Goal: Task Accomplishment & Management: Manage account settings

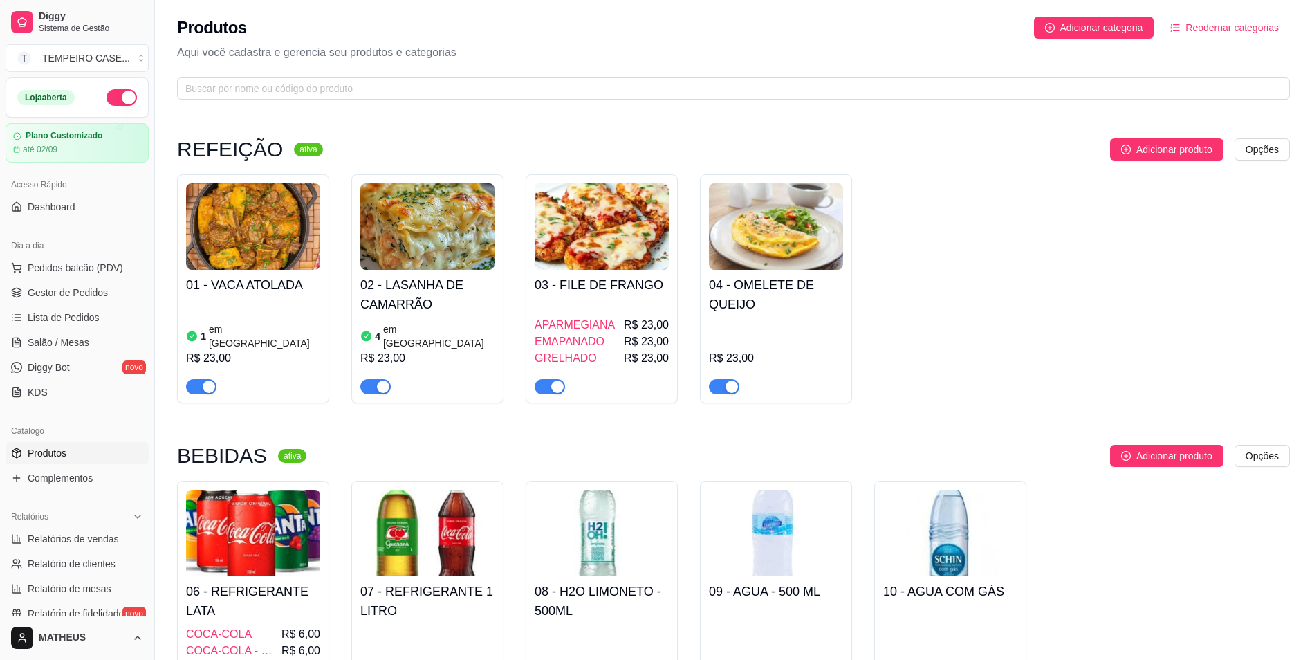
click at [279, 292] on h4 "01 - VACA ATOLADA" at bounding box center [253, 284] width 134 height 19
click at [212, 380] on div "button" at bounding box center [209, 386] width 12 height 12
click at [378, 380] on div "button" at bounding box center [383, 386] width 12 height 12
click at [409, 313] on h4 "02 - LASANHA DE CAMARRÃO" at bounding box center [427, 294] width 134 height 39
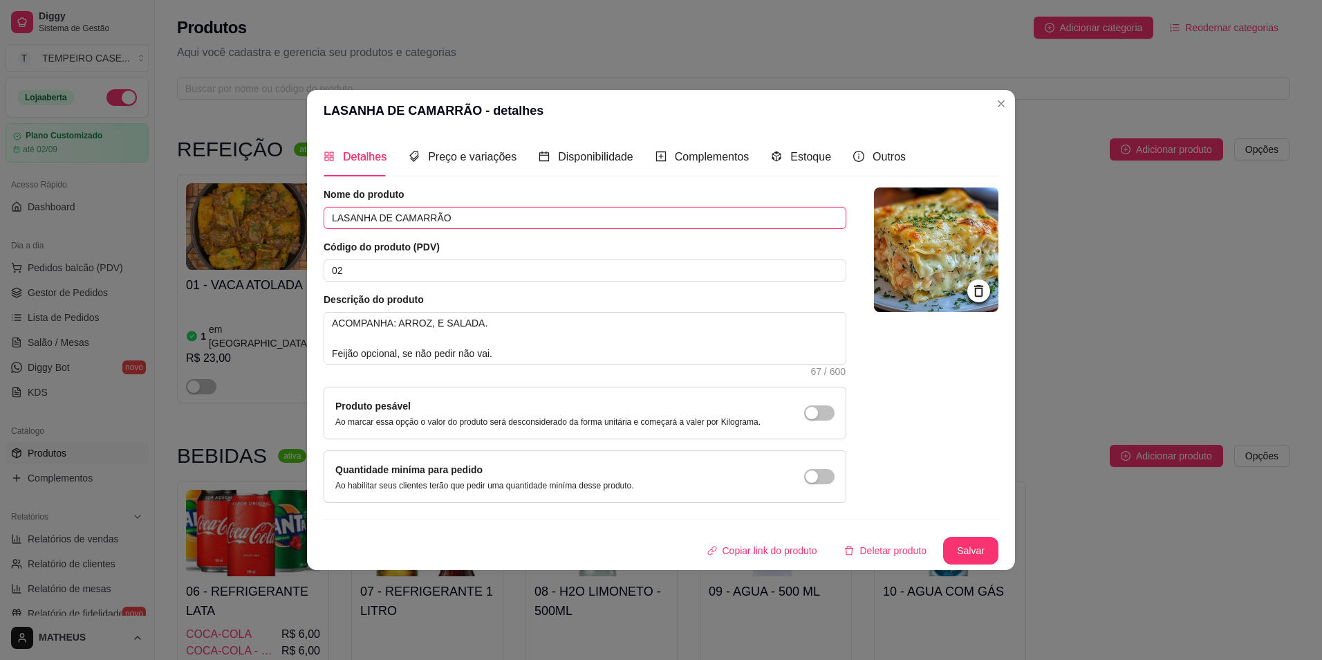
click at [539, 212] on input "LASANHA DE CAMARRÃO" at bounding box center [585, 218] width 523 height 22
type input "CHURRASQUINHO DE PANELA"
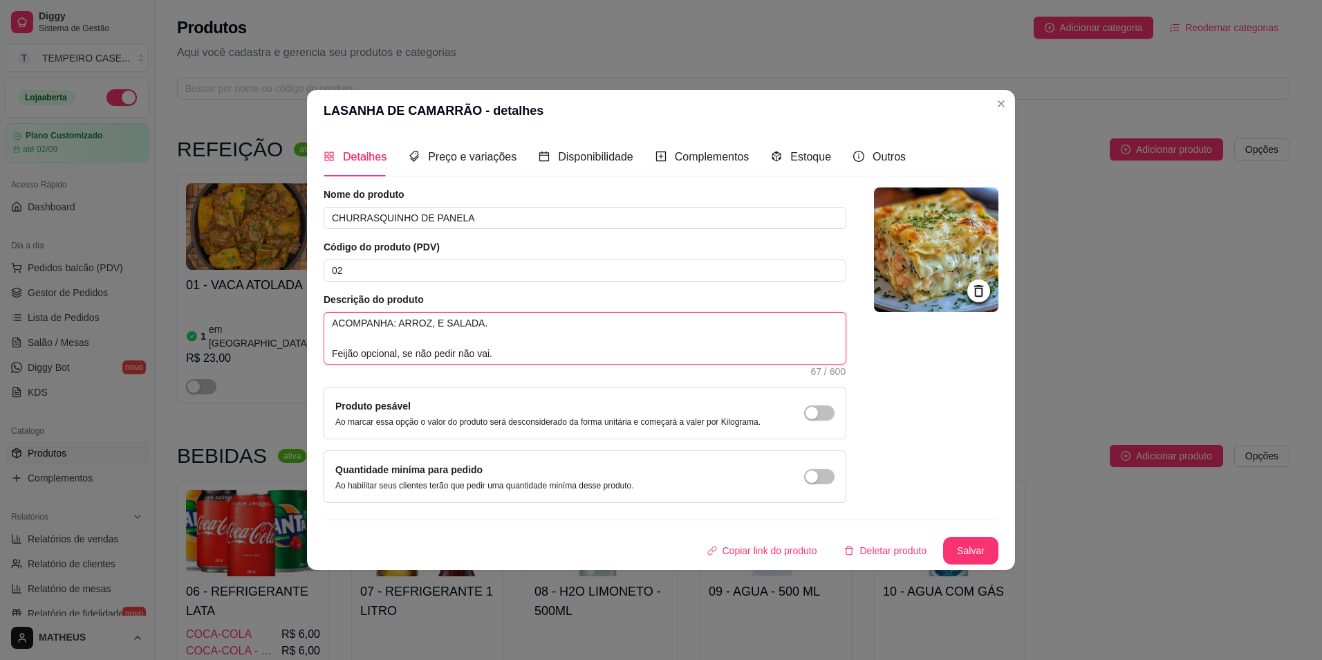
click at [483, 331] on textarea "ACOMPANHA: ARROZ, E SALADA. Feijão opcional, se não pedir não vai." at bounding box center [584, 338] width 521 height 51
click at [481, 327] on textarea "ACOMPANHA: ARROZ, E SALADA. Feijão opcional, se não pedir não vai." at bounding box center [584, 338] width 521 height 51
click at [429, 323] on textarea "ACOMPANHA: ARROZ, E SALADA. Feijão opcional, se não pedir não vai." at bounding box center [584, 338] width 521 height 51
type textarea "ACOMPANHA: ARROZ,F E SALADA. Feijão opcional, se não pedir não vai."
type textarea "ACOMPANHA: ARROZ,FE E SALADA. Feijão opcional, se não pedir não vai."
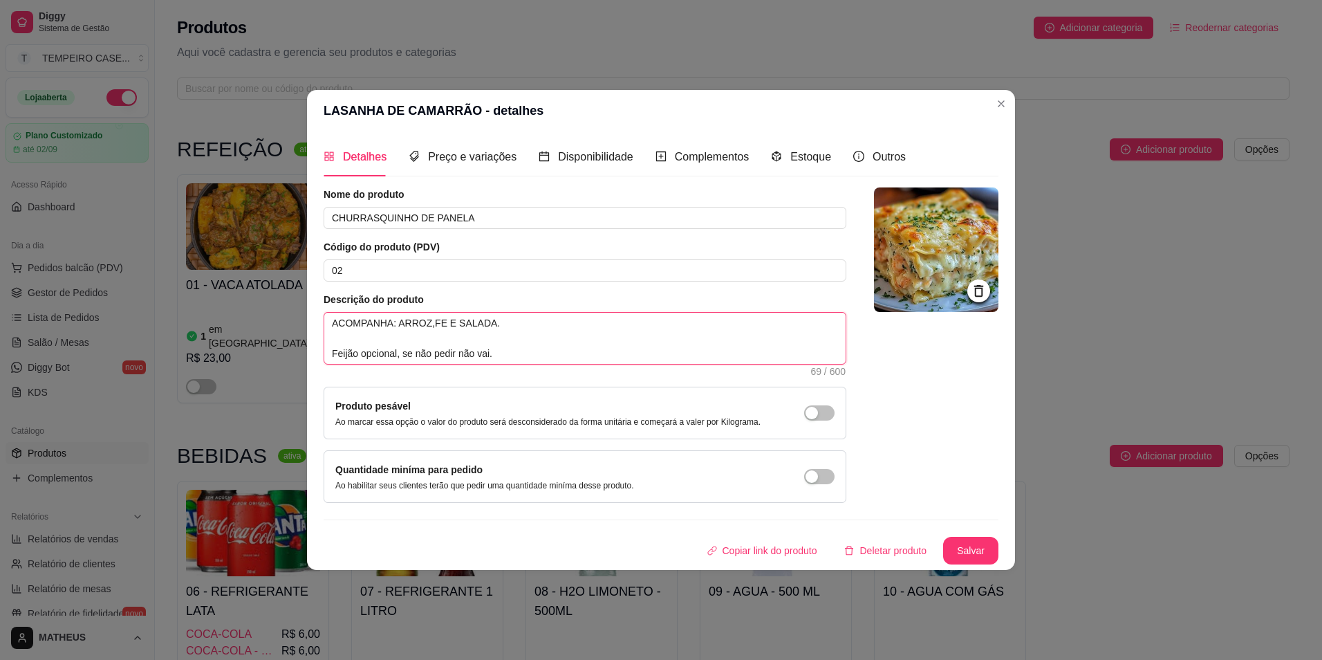
type textarea "ACOMPANHA: ARROZ,F E SALADA. Feijão opcional, se não pedir não vai."
type textarea "ACOMPANHA: ARROZ, E SALADA. Feijão opcional, se não pedir não vai."
type textarea "ACOMPANHA: ARROZ, F E SALADA. Feijão opcional, se não pedir não vai."
type textarea "ACOMPANHA: ARROZ, FE E SALADA. Feijão opcional, se não pedir não vai."
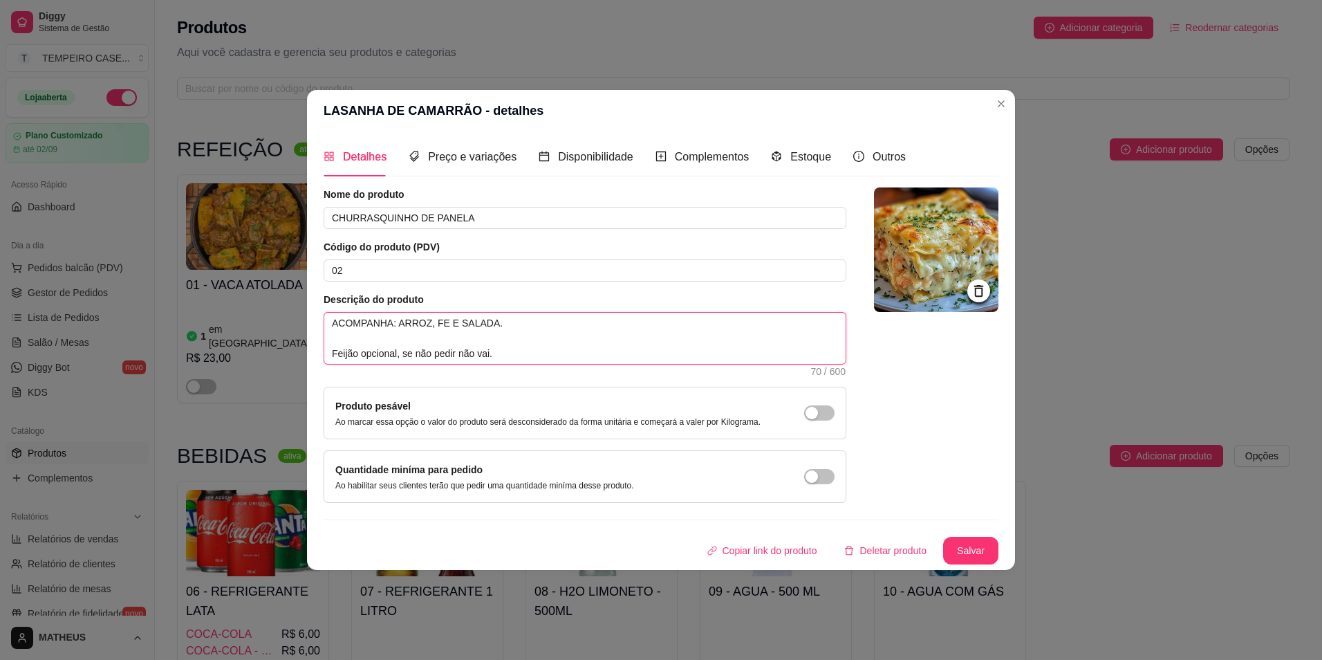
type textarea "ACOMPANHA: ARROZ, FEI E SALADA. Feijão opcional, se não pedir não vai."
type textarea "ACOMPANHA: ARROZ, FEIJ E SALADA. Feijão opcional, se não pedir não vai."
type textarea "ACOMPANHA: ARROZ, FEIJÃ E SALADA. Feijão opcional, se não pedir não vai."
type textarea "ACOMPANHA: ARROZ, FEIJÃO E SALADA. Feijão opcional, se não pedir não vai."
type textarea "ACOMPANHA: ARROZ, FEIJÃO, E SALADA. Feijão opcional, se não pedir não vai."
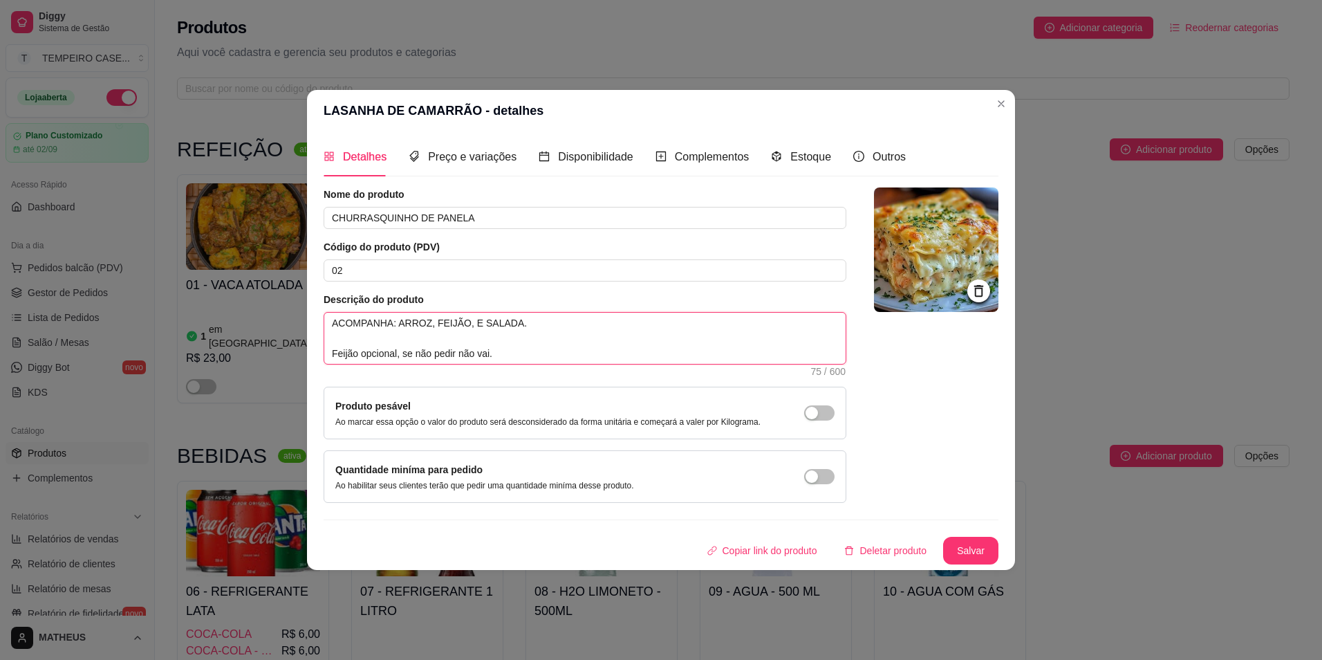
type textarea "ACOMPANHA: ARROZ, FEIJÃO, E SALADA. Feijão opcional, se não pedir não vai."
type textarea "ACOMPANHA: ARROZ, FEIJÃO, D E SALADA. Feijão opcional, se não pedir não vai."
type textarea "ACOMPANHA: ARROZ, FEIJÃO, DA E SALADA. Feijão opcional, se não pedir não vai."
type textarea "ACOMPANHA: ARROZ, FEIJÃO, DAL E SALADA. Feijão opcional, se não pedir não vai."
type textarea "ACOMPANHA: ARROZ, FEIJÃO, DALA E SALADA. Feijão opcional, se não pedir não vai."
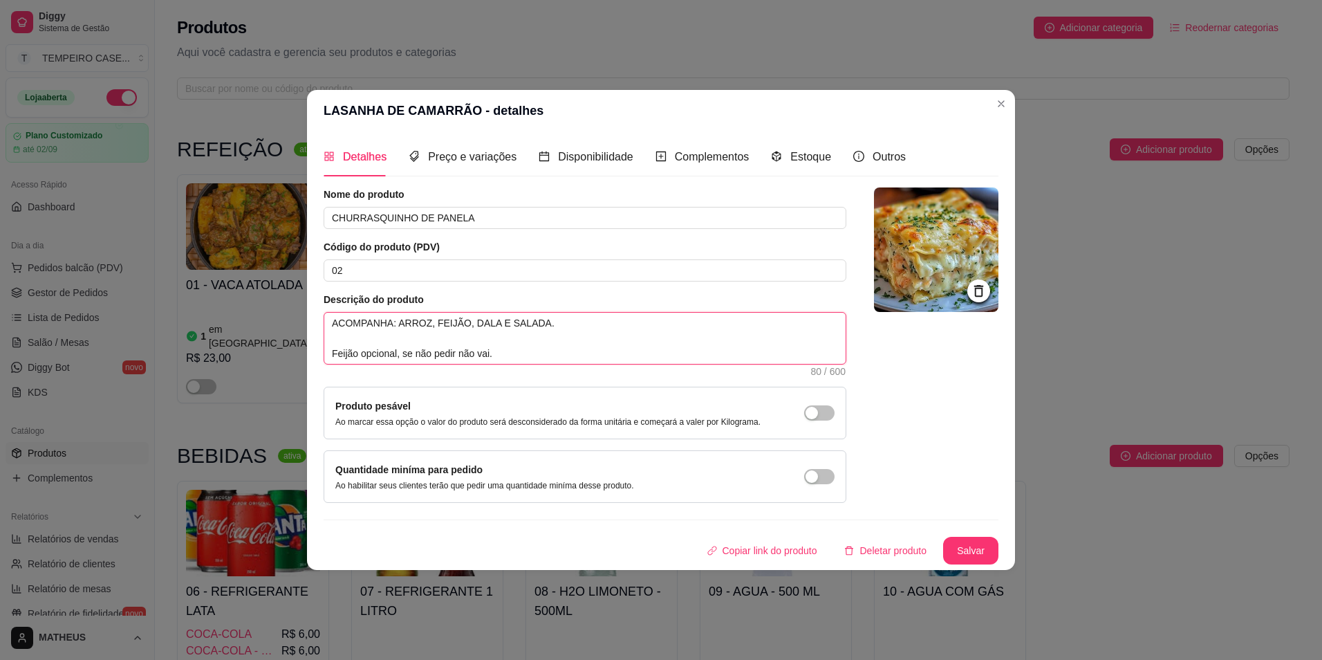
type textarea "ACOMPANHA: ARROZ, FEIJÃO, DAL E SALADA. Feijão opcional, se não pedir não vai."
type textarea "ACOMPANHA: ARROZ, FEIJÃO, DA E SALADA. Feijão opcional, se não pedir não vai."
type textarea "ACOMPANHA: ARROZ, FEIJÃO, D E SALADA. Feijão opcional, se não pedir não vai."
type textarea "ACOMPANHA: ARROZ, FEIJÃO, E SALADA. Feijão opcional, se não pedir não vai."
type textarea "ACOMPANHA: ARROZ, FEIJÃO, S E SALADA. Feijão opcional, se não pedir não vai."
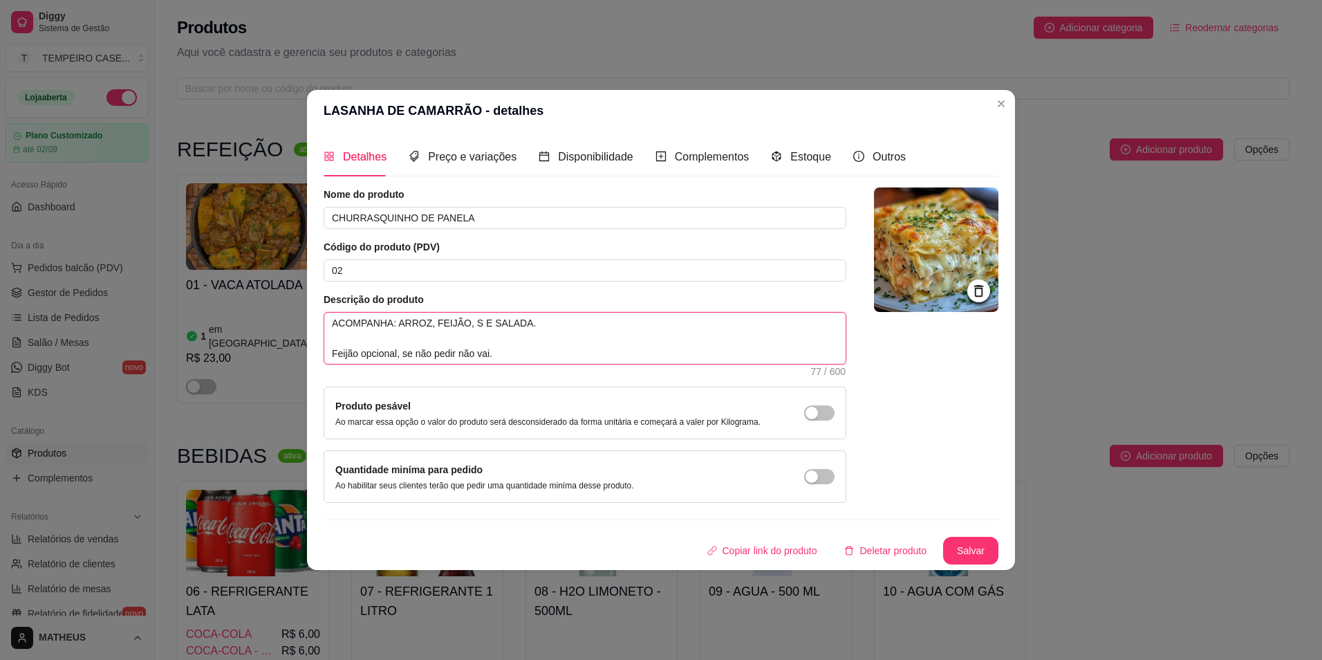
type textarea "ACOMPANHA: ARROZ, FEIJÃO, SA E SALADA. Feijão opcional, se não pedir não vai."
type textarea "ACOMPANHA: ARROZ, FEIJÃO, SAL E SALADA. Feijão opcional, se não pedir não vai."
type textarea "ACOMPANHA: ARROZ, FEIJÃO, SALA E SALADA. Feijão opcional, se não pedir não vai."
type textarea "ACOMPANHA: ARROZ, FEIJÃO, SAL E SALADA. Feijão opcional, se não pedir não vai."
type textarea "ACOMPANHA: ARROZ, FEIJÃO, SA E SALADA. Feijão opcional, se não pedir não vai."
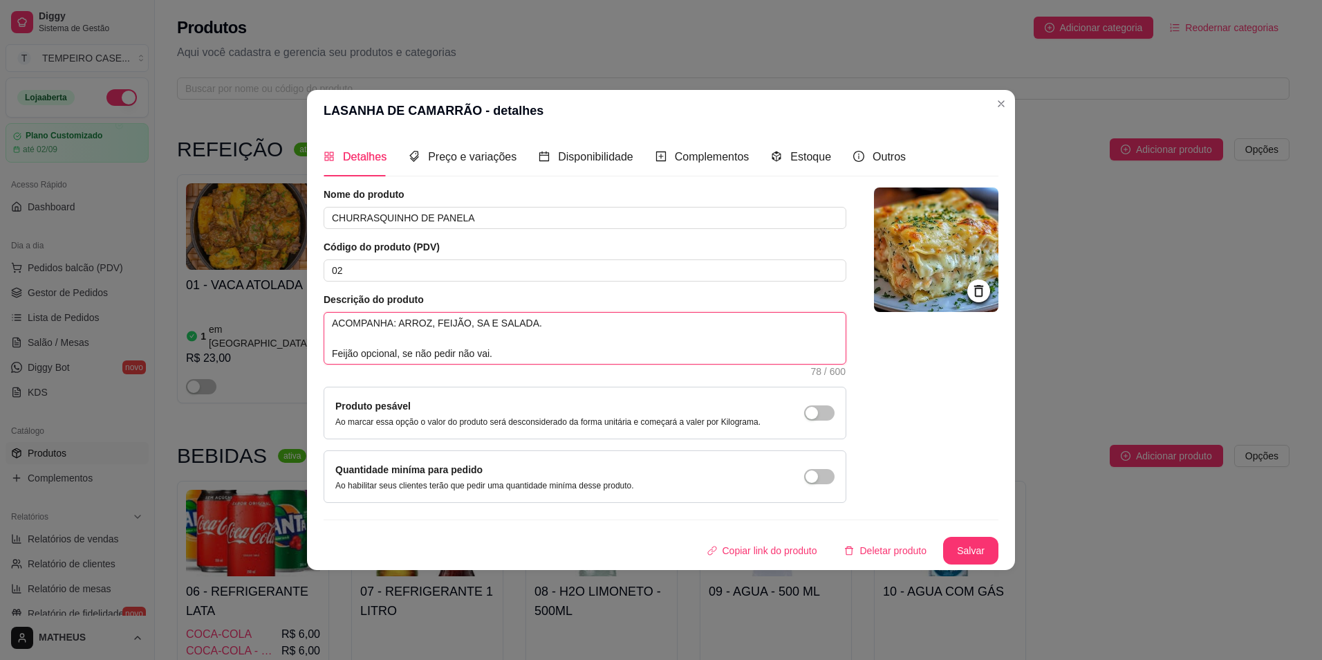
type textarea "ACOMPANHA: ARROZ, FEIJÃO, S E SALADA. Feijão opcional, se não pedir não vai."
type textarea "ACOMPANHA: ARROZ, FEIJÃO, E SALADA. Feijão opcional, se não pedir não vai."
type textarea "ACOMPANHA: ARROZ, FEIJÃO, M E SALADA. Feijão opcional, se não pedir não vai."
type textarea "ACOMPANHA: ARROZ, FEIJÃO, MA E SALADA. Feijão opcional, se não pedir não vai."
type textarea "ACOMPANHA: ARROZ, FEIJÃO, MAC E SALADA. Feijão opcional, se não pedir não vai."
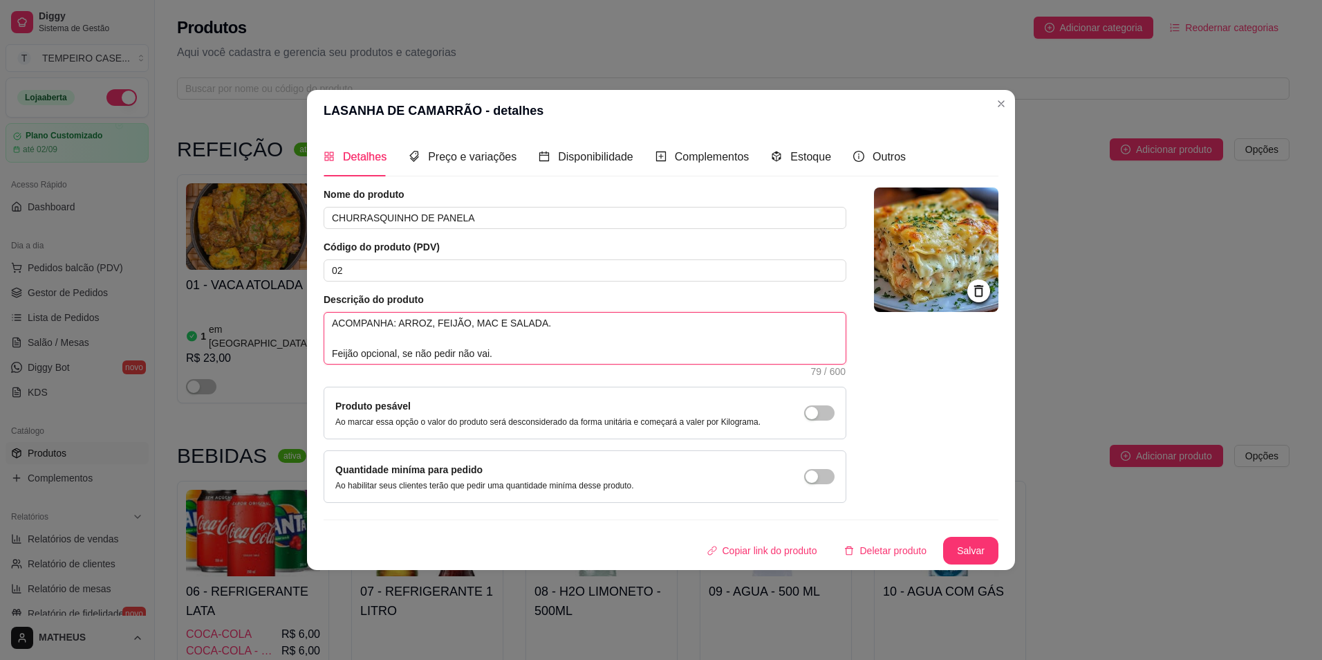
type textarea "ACOMPANHA: ARROZ, FEIJÃO, MACA E SALADA. Feijão opcional, se não pedir não vai."
type textarea "ACOMPANHA: ARROZ, FEIJÃO, MACAR E SALADA. Feijão opcional, se não pedir não vai."
type textarea "ACOMPANHA: ARROZ, FEIJÃO, MACARR E SALADA. Feijão opcional, se não pedir não va…"
type textarea "ACOMPANHA: ARROZ, FEIJÃO, MACARRÇ E SALADA. Feijão opcional, se não pedir não v…"
type textarea "ACOMPANHA: ARROZ, FEIJÃO, MACARR E SALADA. Feijão opcional, se não pedir não va…"
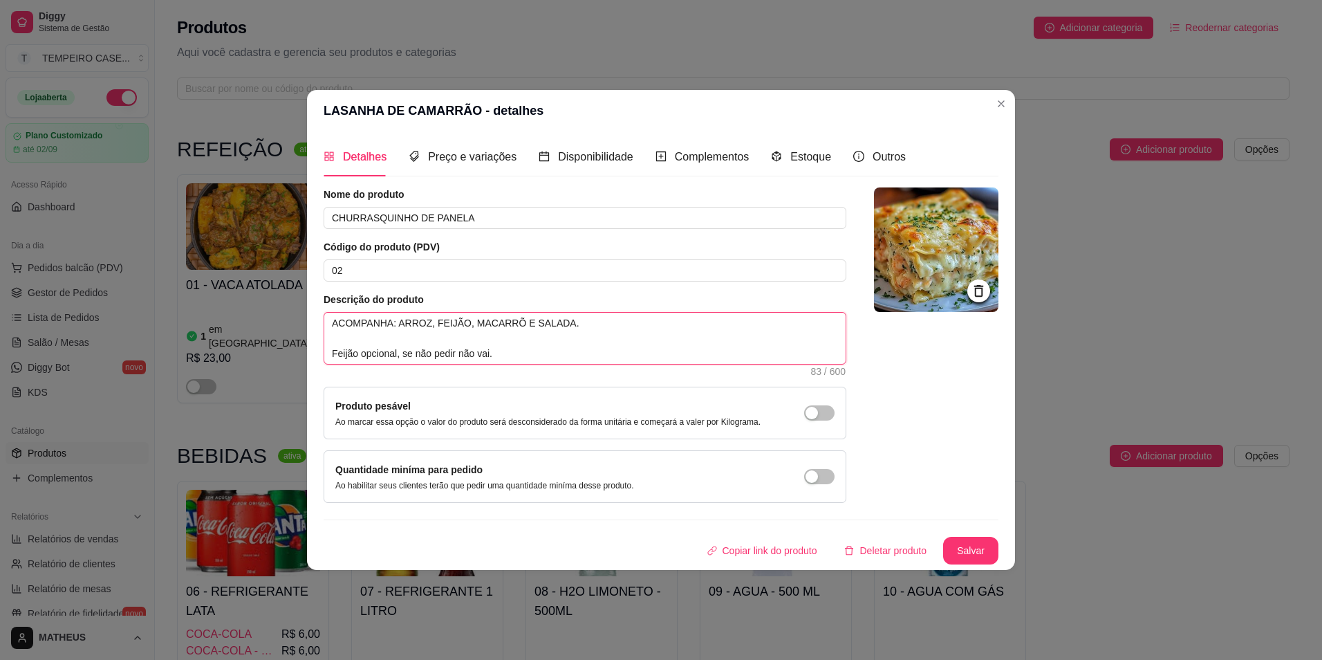
type textarea "ACOMPANHA: ARROZ, FEIJÃO, MACARRÕ E SALADA. Feijão opcional, se não pedir não v…"
type textarea "ACOMPANHA: ARROZ, FEIJÃO, MACARRÕ, E SALADA. Feijão opcional, se não pedir não …"
type textarea "ACOMPANHA: ARROZ, FEIJÃO, MACARRÕ, F E SALADA. Feijão opcional, se não pedir nã…"
type textarea "ACOMPANHA: ARROZ, FEIJÃO, MACARRÕ, FA E SALADA. Feijão opcional, se não pedir n…"
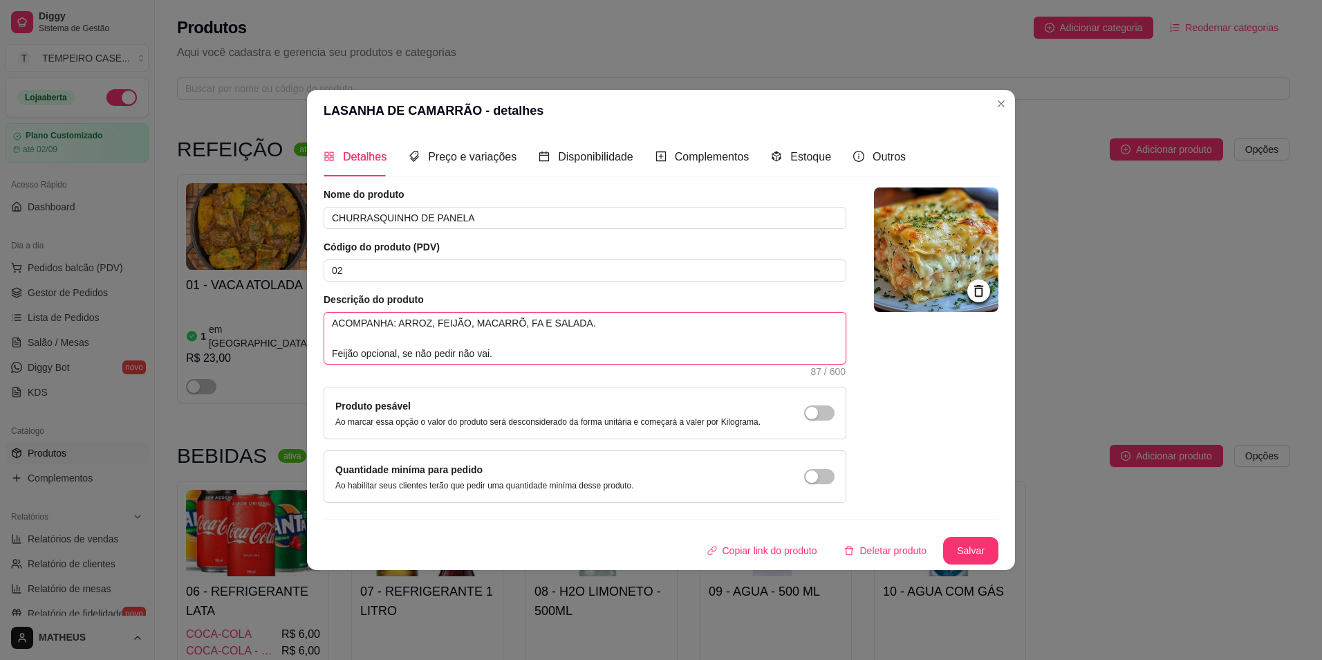
type textarea "ACOMPANHA: ARROZ, FEIJÃO, MACARRÕ, FAA E SALADA. Feijão opcional, se não pedir …"
type textarea "ACOMPANHA: ARROZ, FEIJÃO, MACARRÕ, FAAT E SALADA. Feijão opcional, se não pedir…"
type textarea "ACOMPANHA: ARROZ, FEIJÃO, MACARRÕ, FAA E SALADA. Feijão opcional, se não pedir …"
type textarea "ACOMPANHA: ARROZ, FEIJÃO, MACARRÕ, FAAR E SALADA. Feijão opcional, se não pedir…"
type textarea "ACOMPANHA: ARROZ, FEIJÃO, MACARRÕ, FAARO E SALADA. Feijão opcional, se não pedi…"
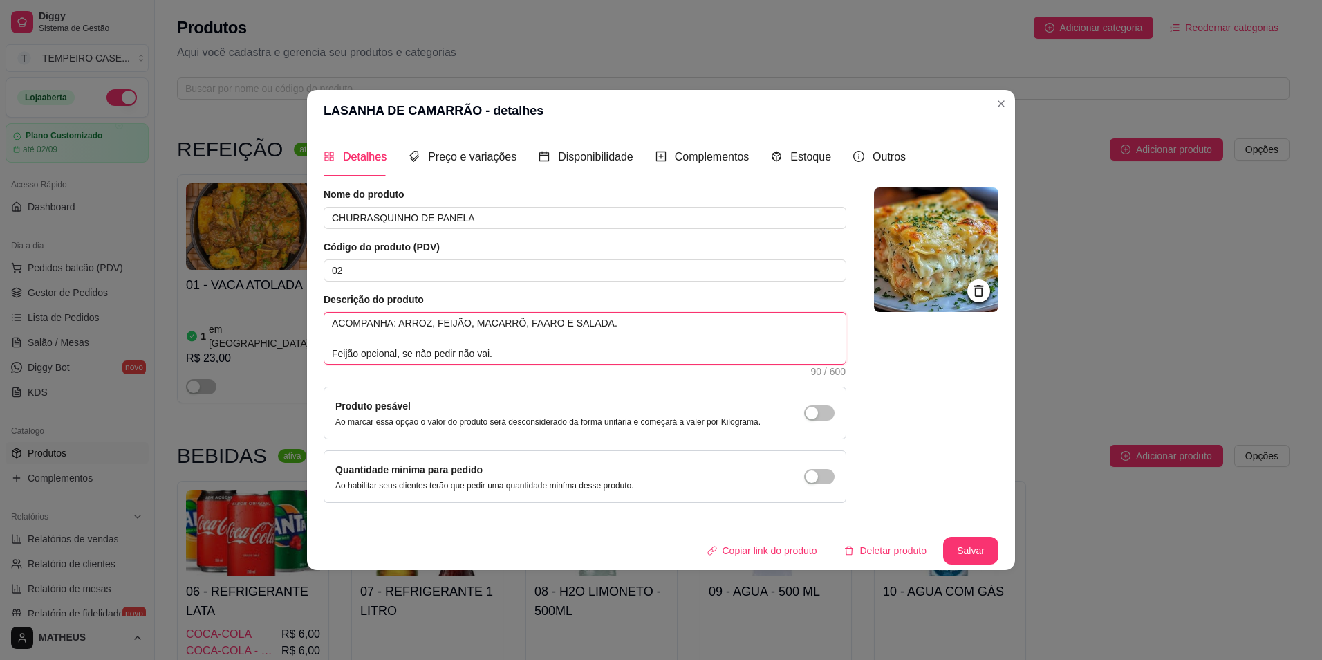
type textarea "ACOMPANHA: ARROZ, FEIJÃO, MACARRÕ, FAAR E SALADA. Feijão opcional, se não pedir…"
type textarea "ACOMPANHA: ARROZ, FEIJÃO, MACARRÕ, FAA E SALADA. Feijão opcional, se não pedir …"
type textarea "ACOMPANHA: ARROZ, FEIJÃO, MACARRÕ, FA E SALADA. Feijão opcional, se não pedir n…"
type textarea "ACOMPANHA: ARROZ, FEIJÃO, MACARRÕ, FAR E SALADA. Feijão opcional, se não pedir …"
type textarea "ACOMPANHA: ARROZ, FEIJÃO, MACARRÕ, FARO E SALADA. Feijão opcional, se não pedir…"
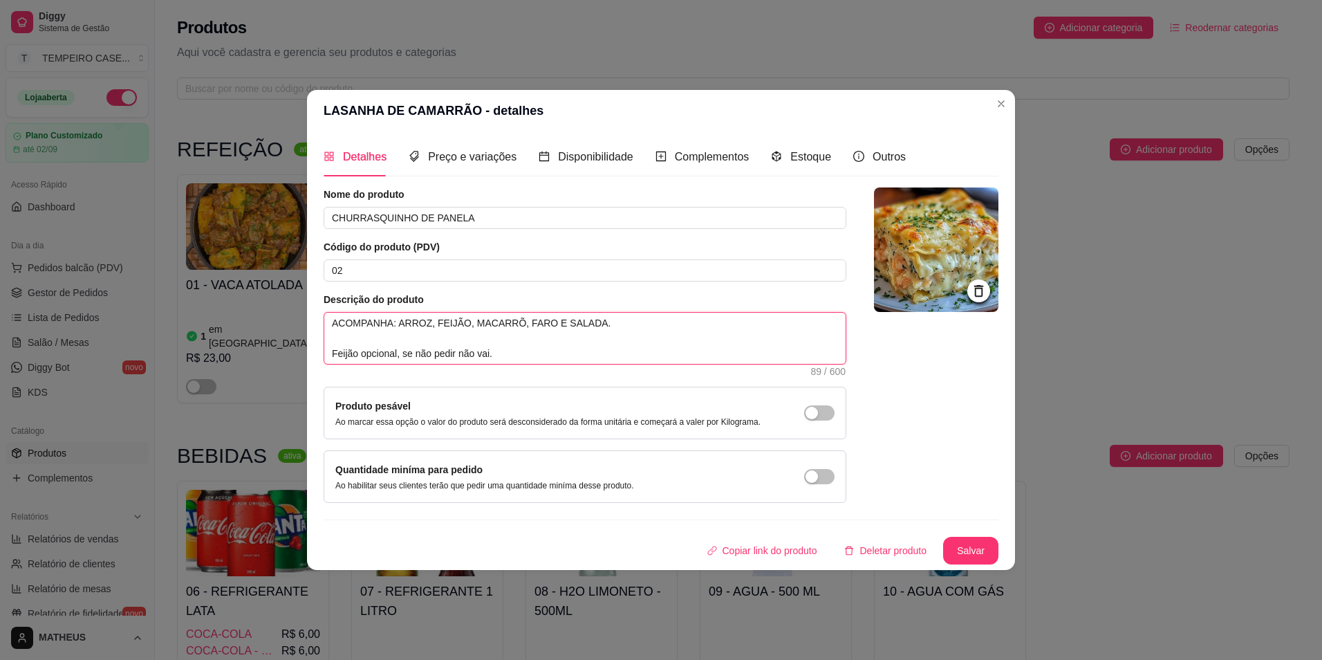
type textarea "ACOMPANHA: ARROZ, FEIJÃO, MACARRÕ, FAROF E SALADA. Feijão opcional, se não pedi…"
type textarea "ACOMPANHA: ARROZ, FEIJÃO, MACARRÕ, FAROFA E SALADA. Feijão opcional, se não ped…"
click at [595, 324] on textarea "ACOMPANHA: ARROZ, FEIJÃO, MACARRÕ, FAROFA E SALADA. Feijão opcional, se não ped…" at bounding box center [584, 338] width 521 height 51
type textarea "ACOMPANHA: ARROZ, FEIJÃO, MACARRÕ, FAROFA E SALADA . Feijão opcional, se não pe…"
type textarea "ACOMPANHA: ARROZ, FEIJÃO, MACARRÕ, FAROFA E SALADA D. Feijão opcional, se não p…"
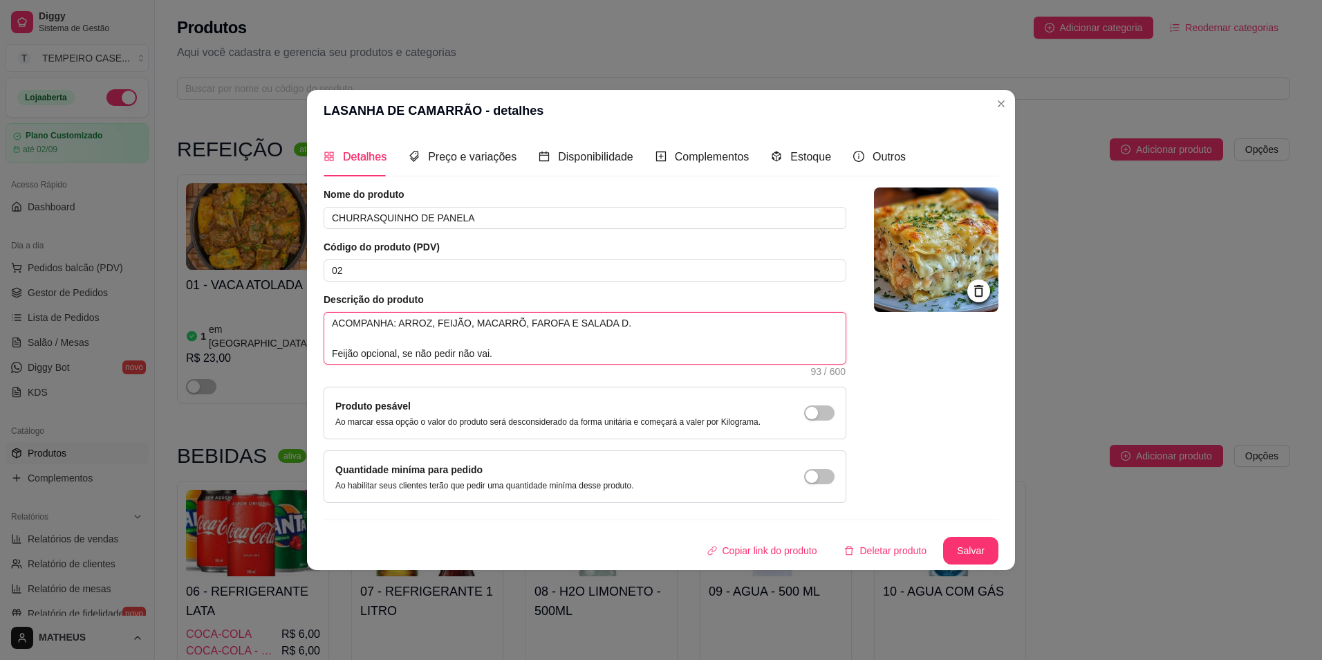
type textarea "ACOMPANHA: ARROZ, FEIJÃO, MACARRÕ, FAROFA E SALADA DE. Feijão opcional, se não …"
type textarea "ACOMPANHA: ARROZ, FEIJÃO, MACARRÕ, FAROFA E SALADA DE . Feijão opcional, se não…"
type textarea "ACOMPANHA: ARROZ, FEIJÃO, MACARRÕ, FAROFA E SALADA DE M. Feijão opcional, se nã…"
type textarea "ACOMPANHA: ARROZ, FEIJÃO, MACARRÕ, FAROFA E SALADA DE MA. Feijão opcional, se n…"
type textarea "ACOMPANHA: ARROZ, FEIJÃO, MACARRÕ, FAROFA E SALADA DE MAI. Feijão opcional, se …"
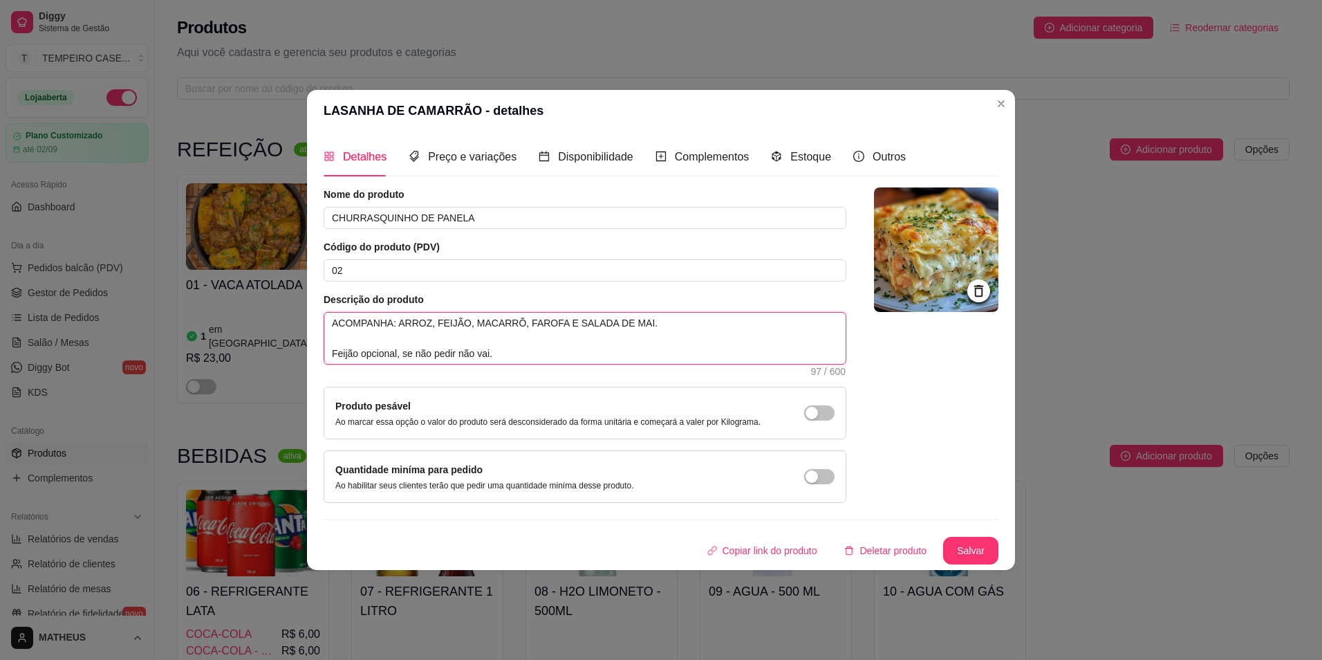
type textarea "ACOMPANHA: ARROZ, FEIJÃO, MACARRÕ, FAROFA E SALADA DE MAIO. Feijão opcional, se…"
type textarea "ACOMPANHA: ARROZ, FEIJÃO, MACARRÕ, FAROFA E SALADA DE MAION. Feijão opcional, s…"
type textarea "ACOMPANHA: ARROZ, FEIJÃO, MACARRÕ, FAROFA E SALADA DE MAIONE. Feijão opcional, …"
type textarea "ACOMPANHA: ARROZ, FEIJÃO, MACARRÕ, FAROFA E SALADA DE MAIONES. Feijão opcional,…"
type textarea "ACOMPANHA: ARROZ, FEIJÃO, MACARRÕ, FAROFA E SALADA DE MAIONESE. Feijão opcional…"
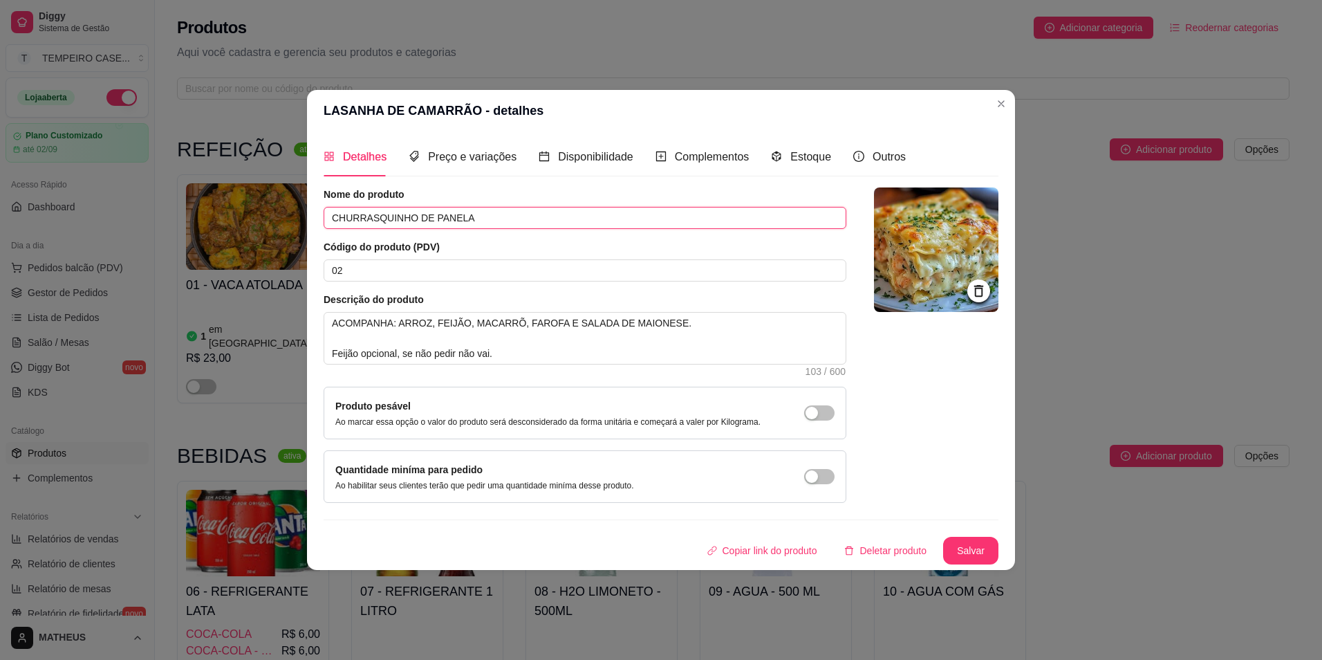
click at [508, 220] on input "CHURRASQUINHO DE PANELA" at bounding box center [585, 218] width 523 height 22
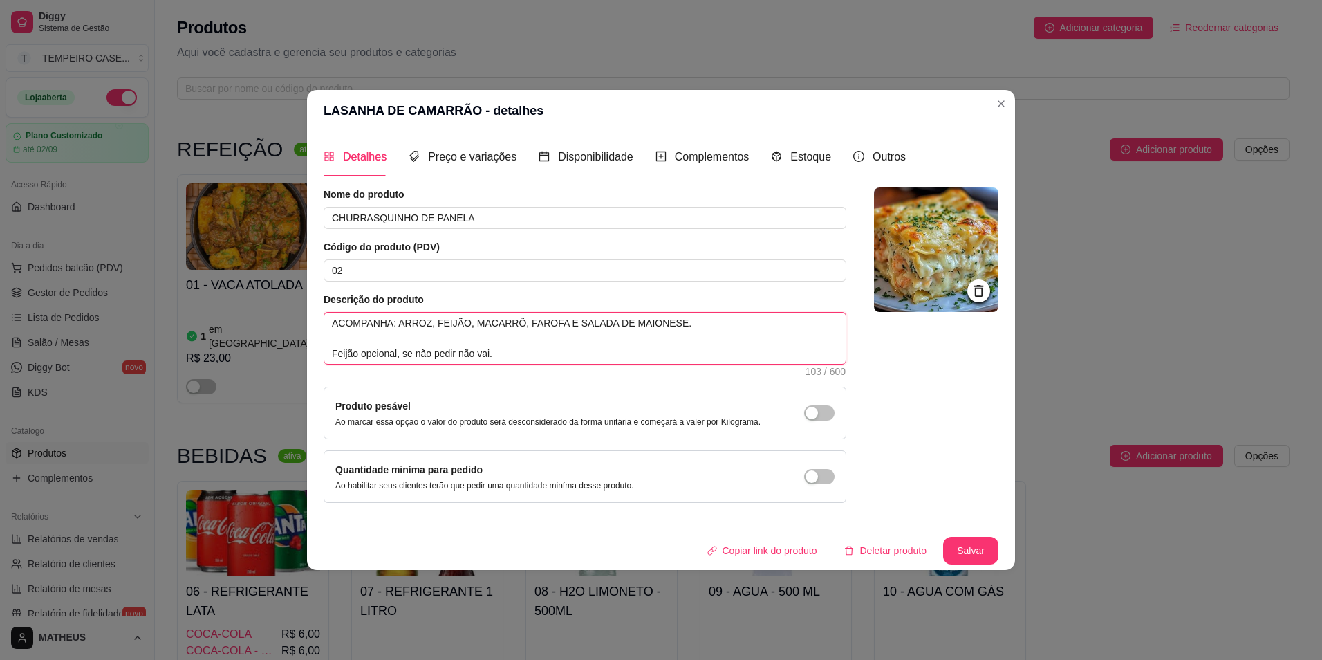
drag, startPoint x: 658, startPoint y: 324, endPoint x: 559, endPoint y: 326, distance: 99.6
click at [559, 326] on textarea "ACOMPANHA: ARROZ, FEIJÃO, MACARRÕ, FAROFA E SALADA DE MAIONESE. Feijão opcional…" at bounding box center [584, 338] width 521 height 51
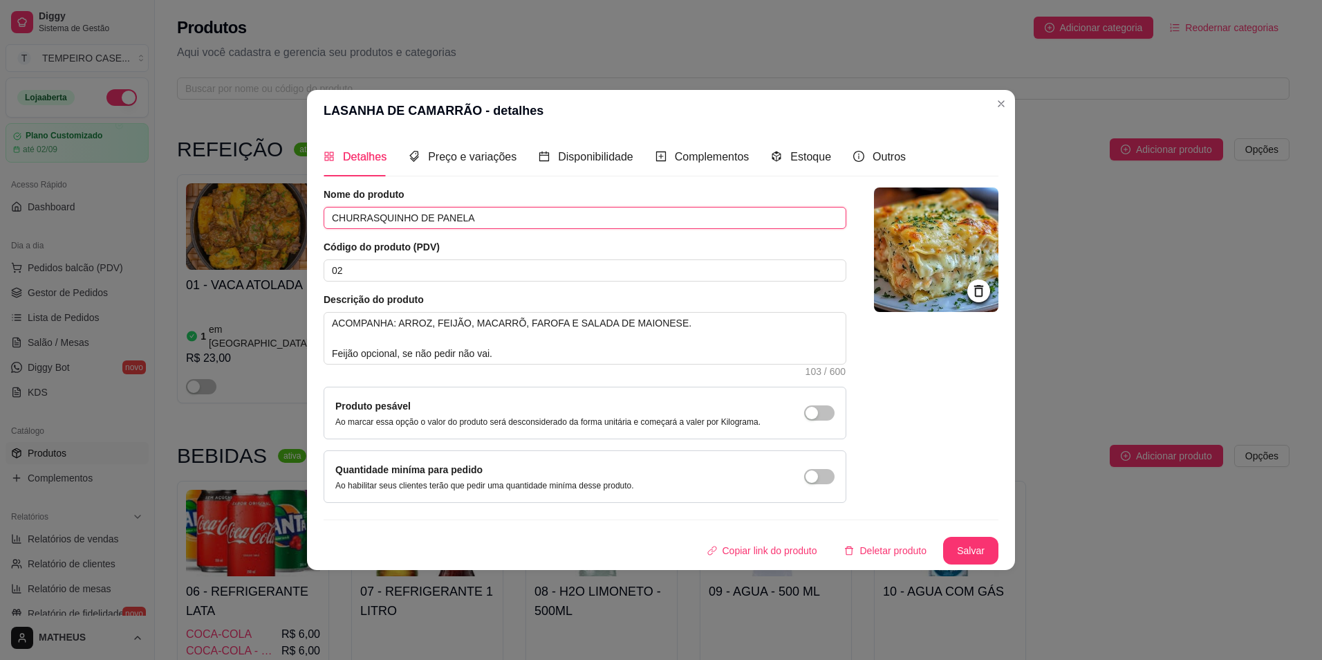
click at [517, 219] on input "CHURRASQUINHO DE PANELA" at bounding box center [585, 218] width 523 height 22
paste input "SALADA DE MAIONESE"
type input "CHURRASQUINHO DE PANELA COM SALADA DE MAIONESE"
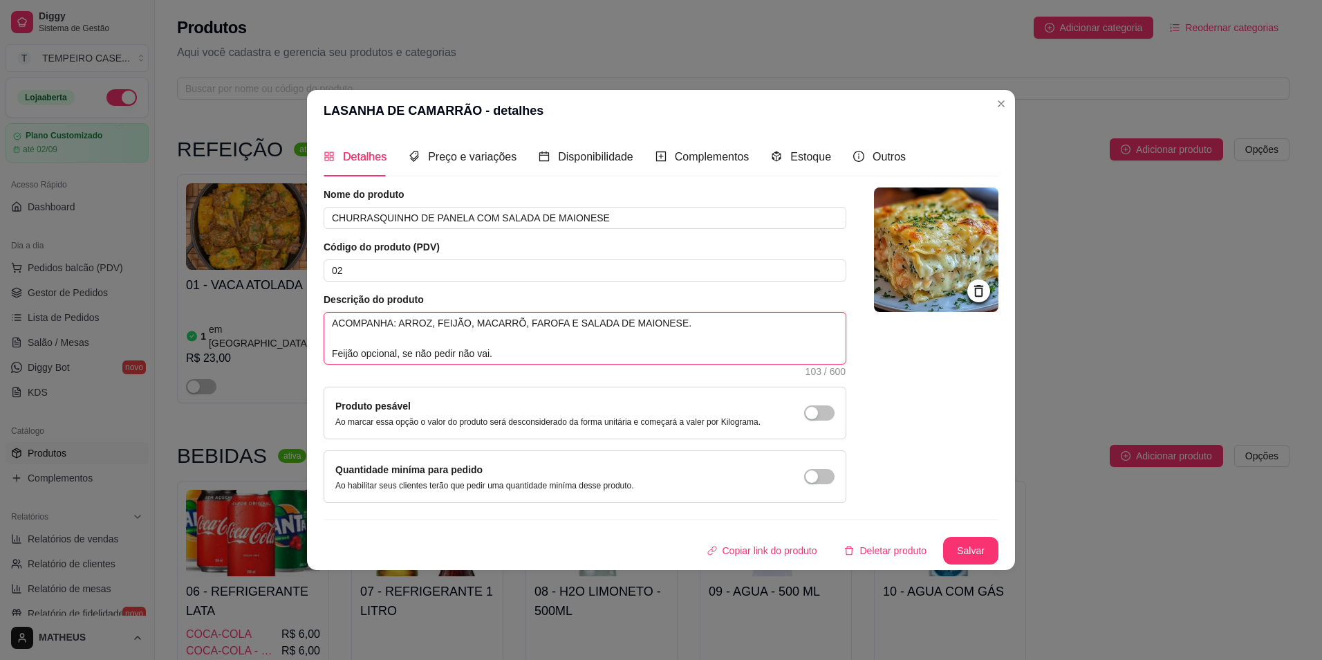
click at [730, 340] on textarea "ACOMPANHA: ARROZ, FEIJÃO, MACARRÕ, FAROFA E SALADA DE MAIONESE. Feijão opcional…" at bounding box center [584, 338] width 521 height 51
drag, startPoint x: 654, startPoint y: 354, endPoint x: 231, endPoint y: 376, distance: 423.9
click at [231, 376] on div "LASANHA DE CAMARRÃO - detalhes Detalhes Preço e variações Disponibilidade Compl…" at bounding box center [661, 330] width 1322 height 660
type textarea "ACOMPANHA: ARROZ, FEIJÃO, MACARRÕ, FAROFA E SALADA DE MAIONESE."
click at [719, 151] on span "Complementos" at bounding box center [712, 157] width 75 height 12
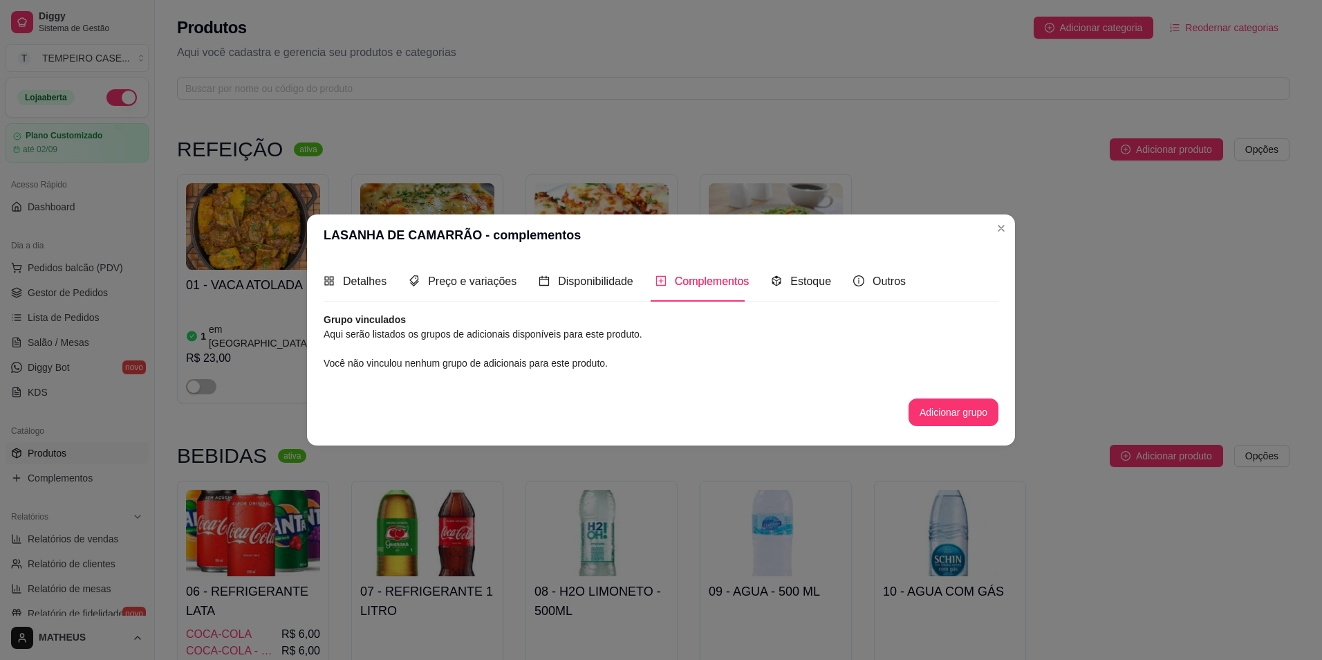
drag, startPoint x: 963, startPoint y: 426, endPoint x: 951, endPoint y: 421, distance: 13.6
click at [961, 426] on div "Nome do produto CHURRASQUINHO DE PANELA COM SALADA DE MAIONESE Código do produt…" at bounding box center [661, 376] width 675 height 127
click at [947, 412] on button "Adicionar grupo" at bounding box center [954, 412] width 90 height 28
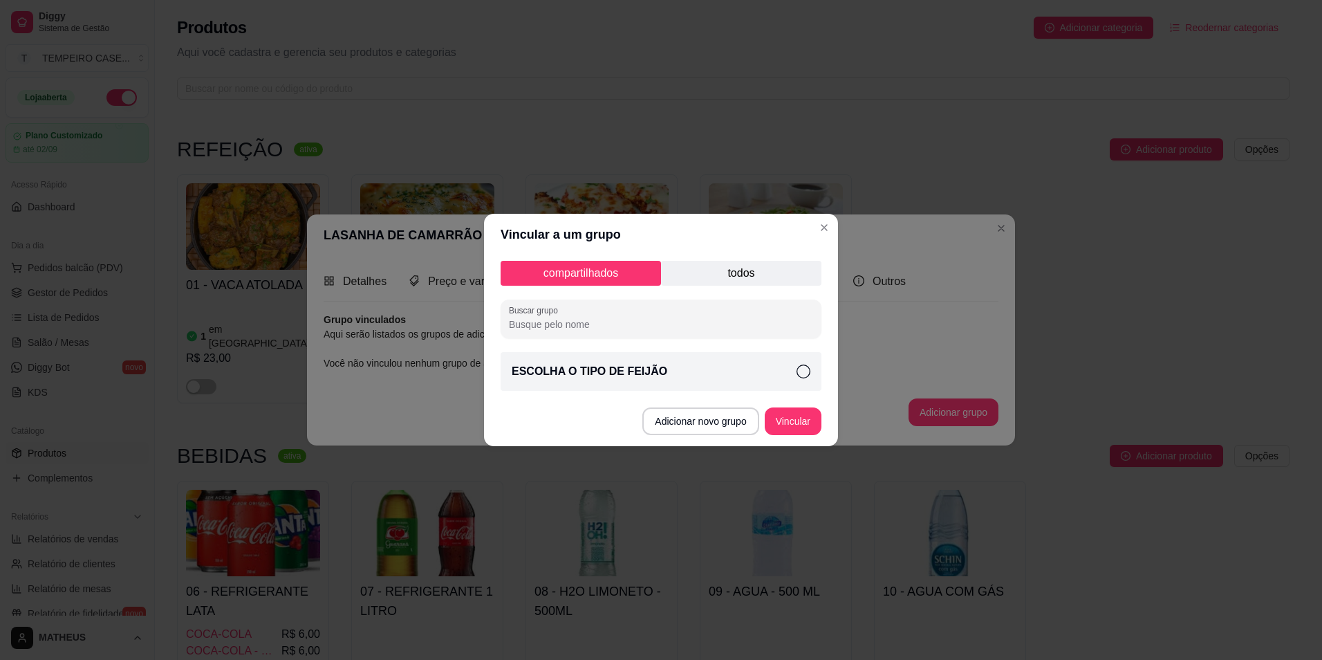
click at [678, 369] on div "ESCOLHA O TIPO DE FEIJÃO" at bounding box center [661, 371] width 321 height 39
click at [784, 421] on button "Vincular" at bounding box center [793, 421] width 57 height 28
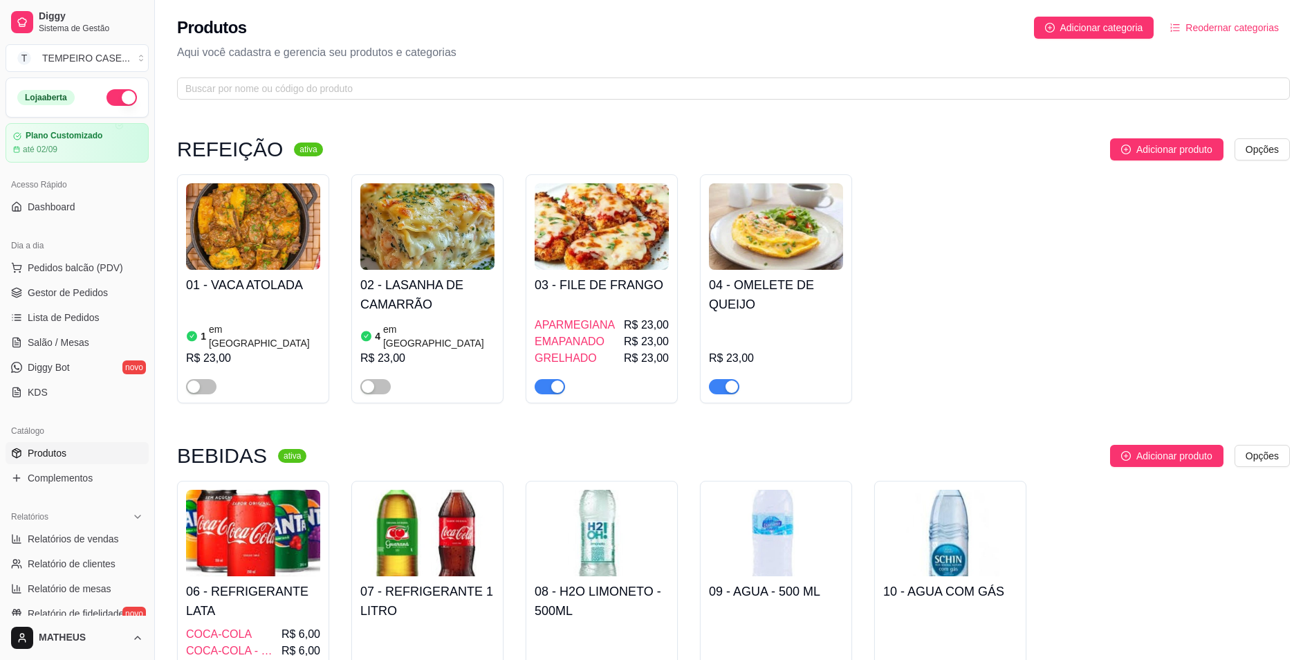
click at [427, 327] on article "em [GEOGRAPHIC_DATA]" at bounding box center [438, 336] width 111 height 28
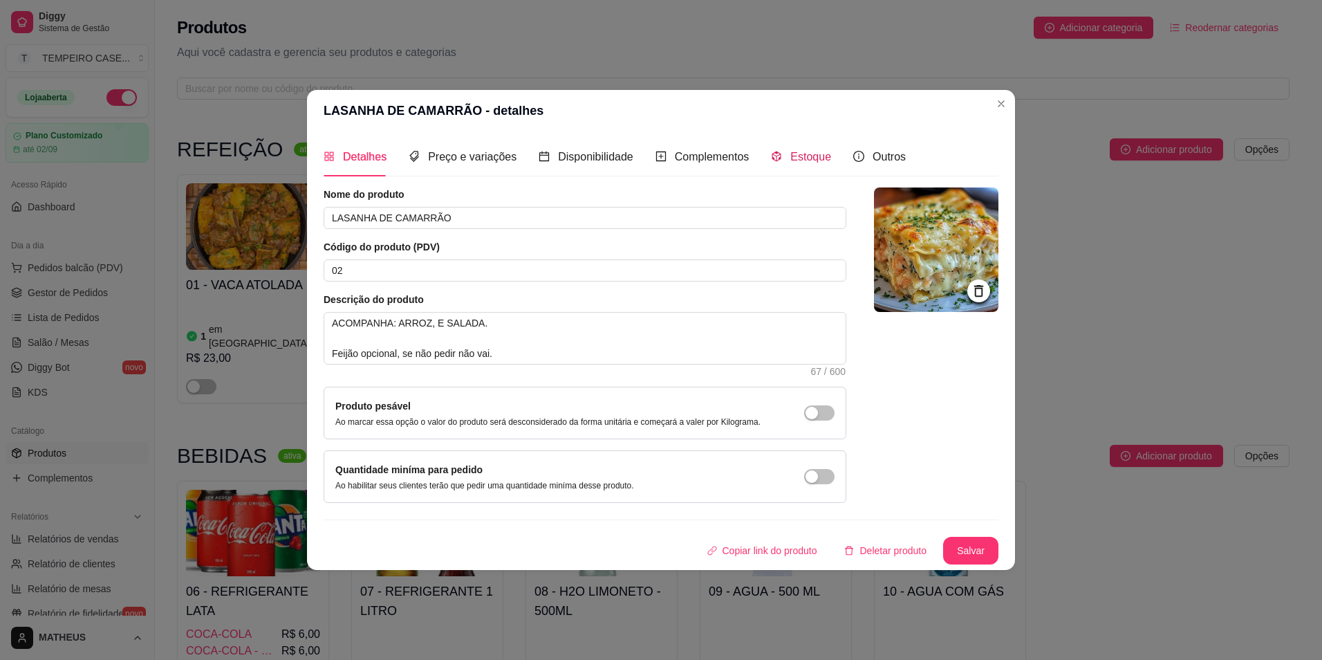
click at [783, 161] on div "Estoque" at bounding box center [801, 156] width 60 height 17
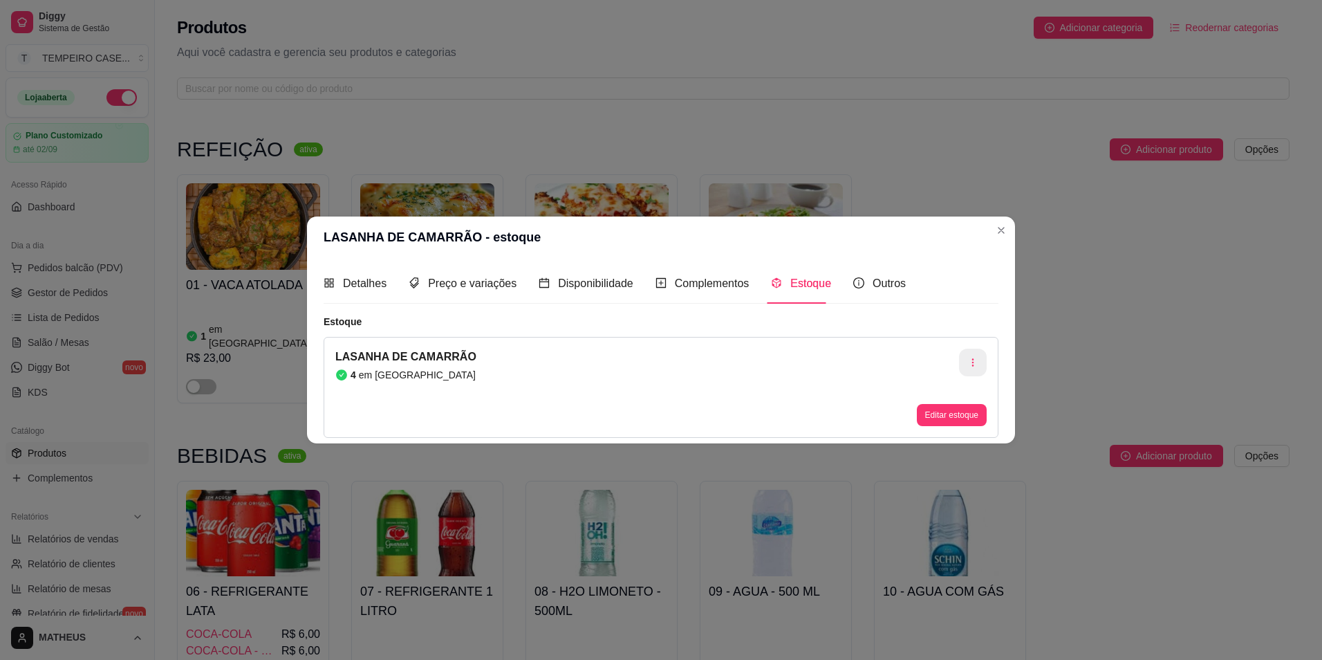
click at [979, 358] on button "button" at bounding box center [973, 363] width 28 height 28
click at [962, 423] on span "Apagar estoque" at bounding box center [980, 421] width 101 height 14
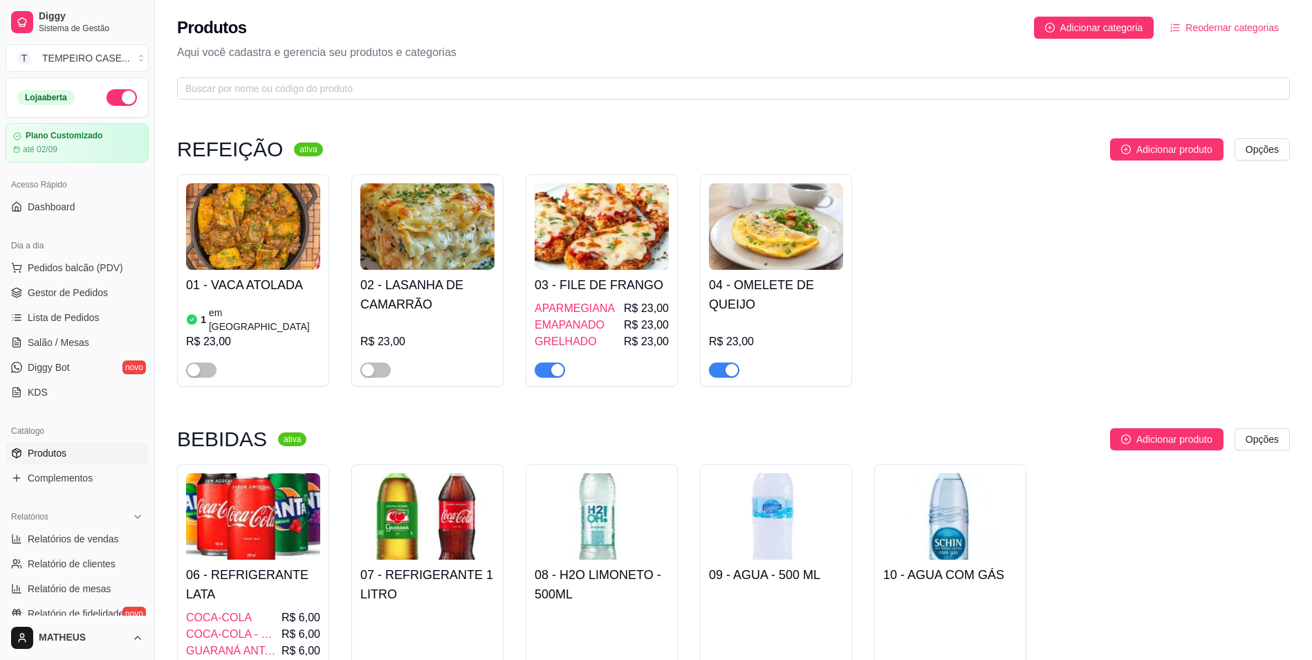
click at [425, 231] on img at bounding box center [427, 226] width 134 height 86
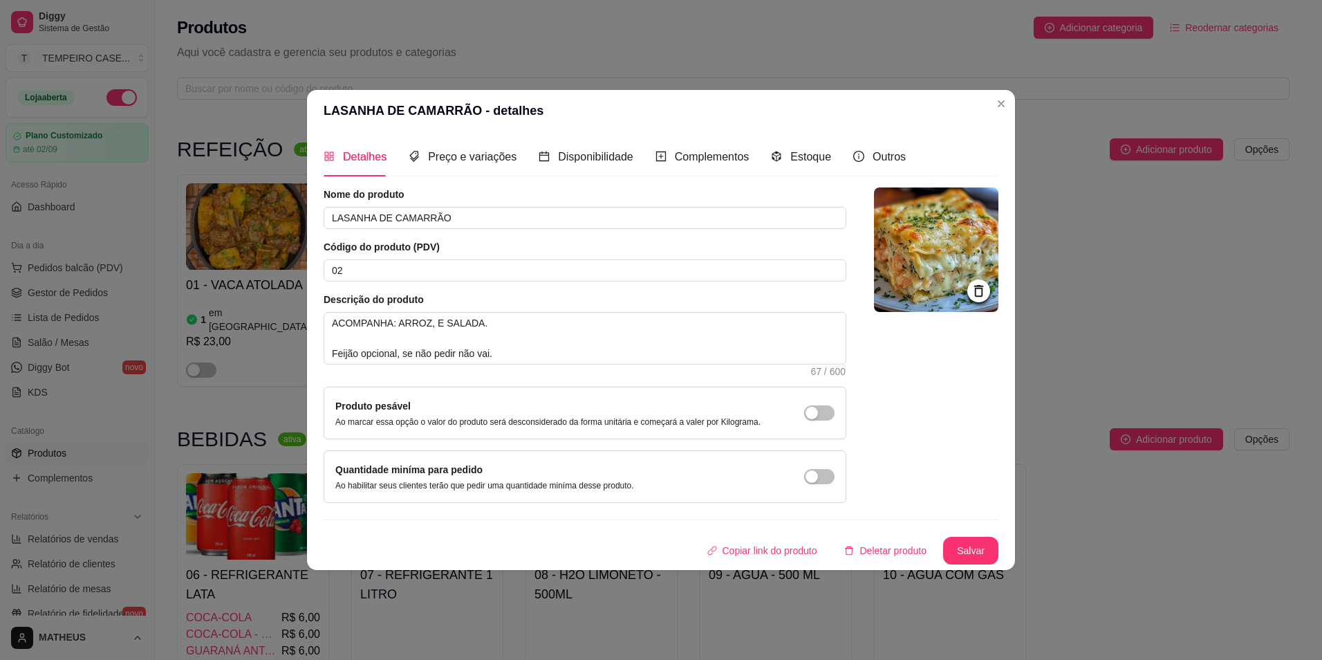
click at [925, 268] on img at bounding box center [936, 249] width 124 height 124
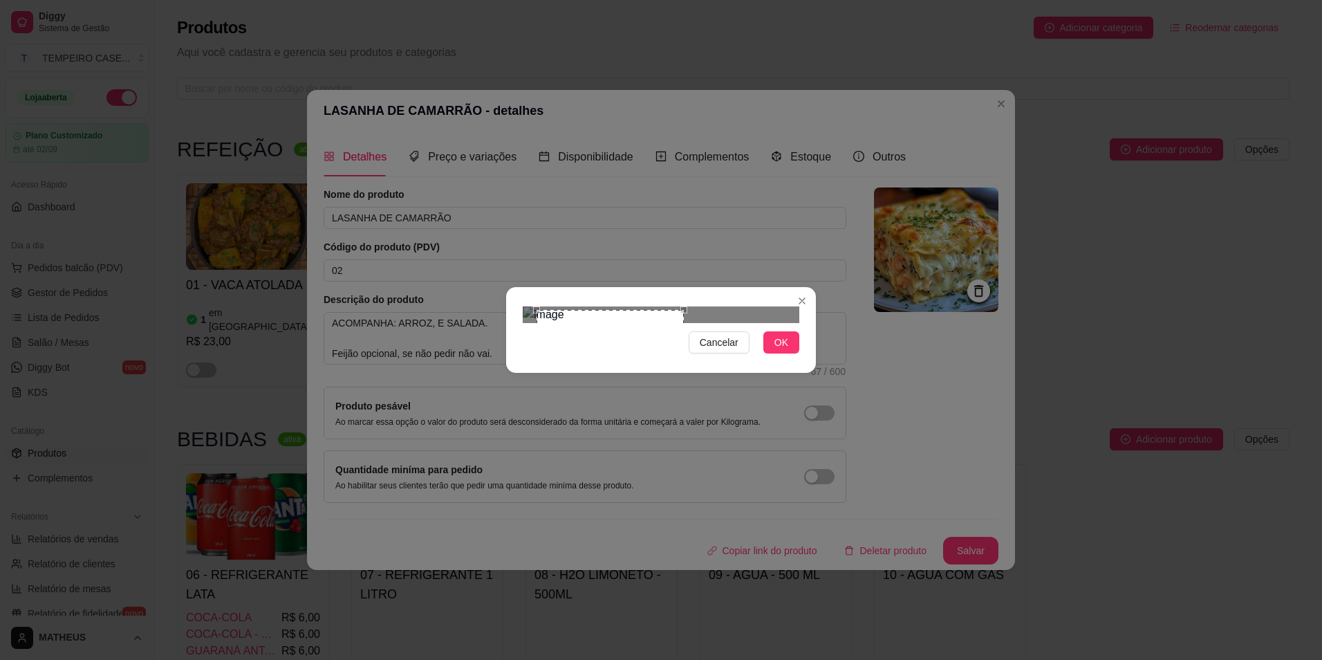
click at [689, 323] on div at bounding box center [661, 314] width 277 height 17
click at [613, 306] on div "Use the arrow keys to move the crop selection area" at bounding box center [601, 379] width 147 height 147
click at [775, 353] on button "OK" at bounding box center [782, 342] width 36 height 22
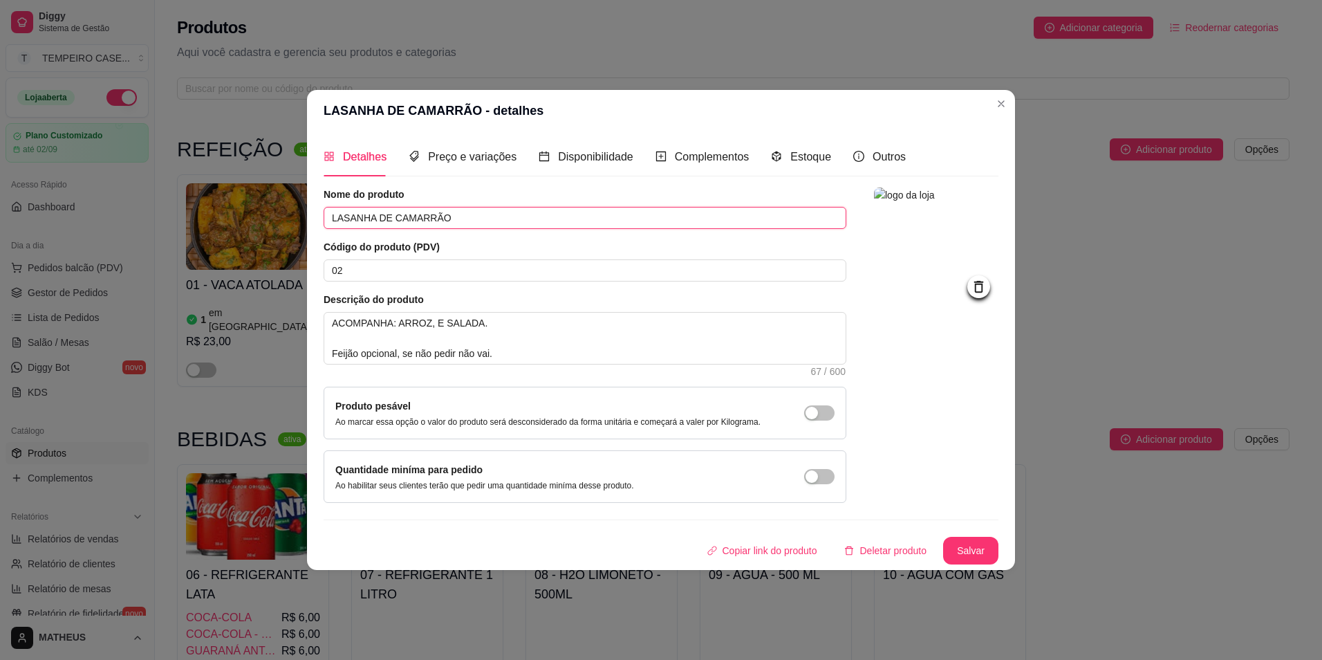
click at [503, 223] on input "LASANHA DE CAMARRÃO" at bounding box center [585, 218] width 523 height 22
type input "CHURRASQUINHO DE PANELA COM SALADA DE MAIONESE"
click at [679, 151] on span "Complementos" at bounding box center [712, 157] width 75 height 12
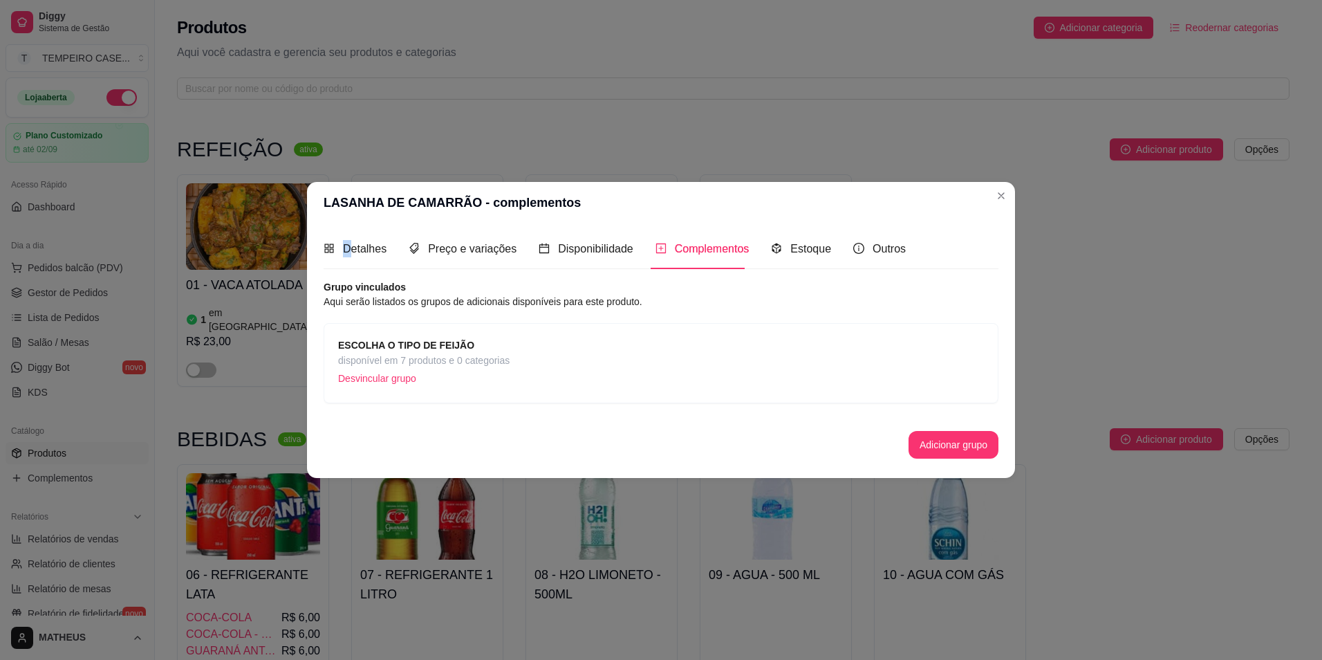
click at [348, 232] on div "Detalhes" at bounding box center [355, 248] width 63 height 39
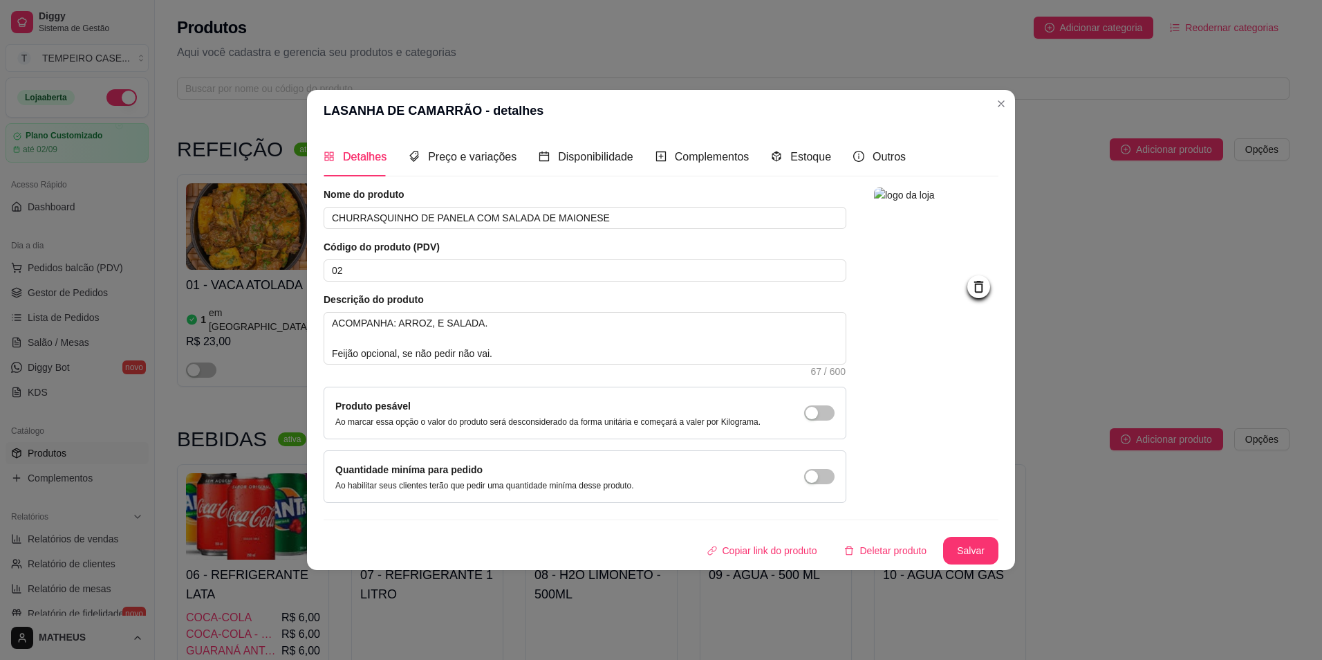
click at [478, 382] on div "Nome do produto CHURRASQUINHO DE PANELA COM SALADA DE MAIONESE Código do produt…" at bounding box center [585, 344] width 523 height 315
drag, startPoint x: 503, startPoint y: 352, endPoint x: 196, endPoint y: 355, distance: 307.1
click at [196, 355] on div "LASANHA DE CAMARRÃO - detalhes Detalhes Preço e variações Disponibilidade Compl…" at bounding box center [661, 330] width 1322 height 660
type textarea "ACOMPANHA: ARROZ, E SALADA."
click at [429, 323] on textarea "ACOMPANHA: ARROZ, E SALADA." at bounding box center [584, 338] width 521 height 51
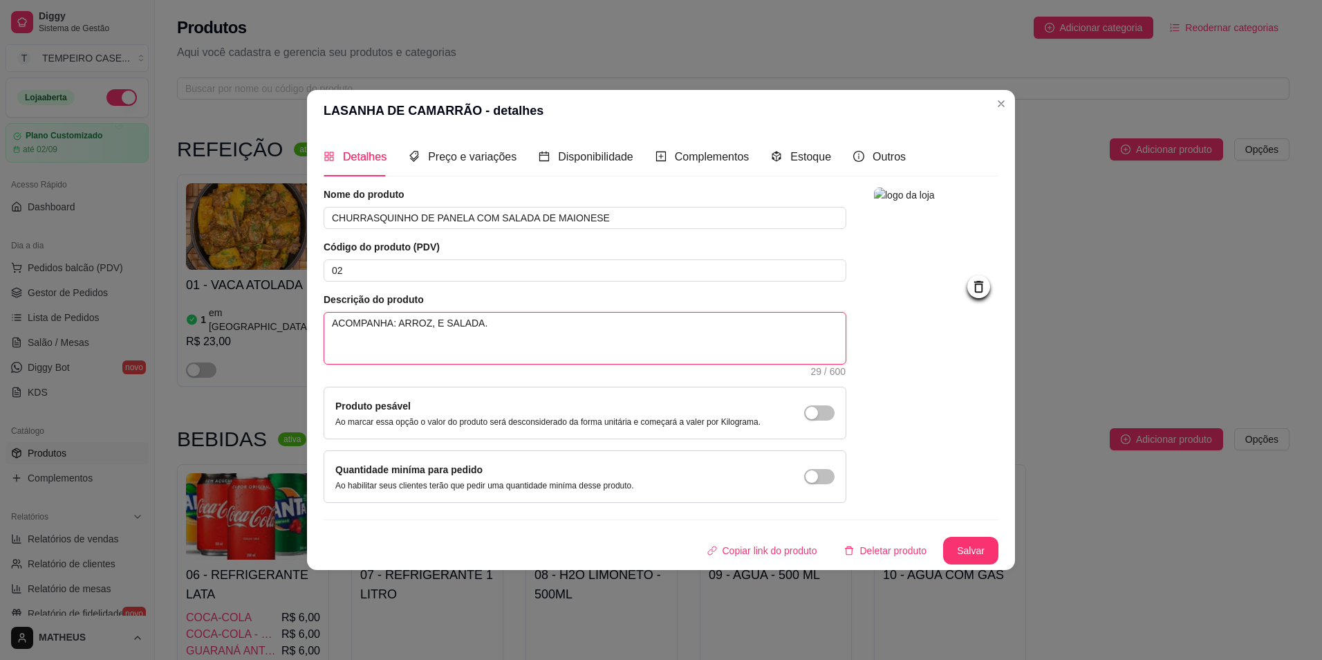
click at [427, 322] on textarea "ACOMPANHA: ARROZ, E SALADA." at bounding box center [584, 338] width 521 height 51
click at [429, 327] on textarea "ACOMPANHA: ARROZ, E SALADA." at bounding box center [584, 338] width 521 height 51
type textarea "ACOMPANHA: ARROZ, E SALADA."
type textarea "ACOMPANHA: ARROZ, F E SALADA."
type textarea "ACOMPANHA: ARROZ, FE E SALADA."
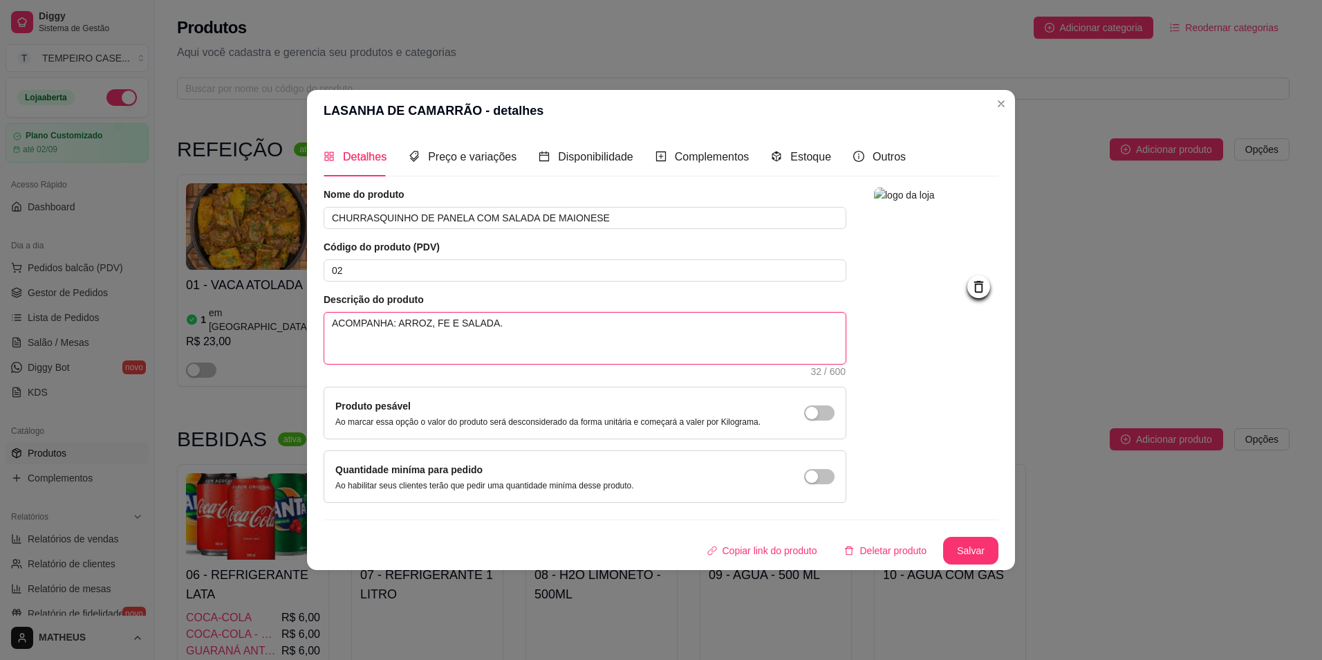
type textarea "ACOMPANHA: ARROZ, FEI E SALADA."
type textarea "ACOMPANHA: ARROZ, FEIJ E SALADA."
type textarea "ACOMPANHA: ARROZ, FEIJÃ E SALADA."
type textarea "ACOMPANHA: ARROZ, FEIJÃO E SALADA."
type textarea "ACOMPANHA: ARROZ, FEIJÃO, E SALADA."
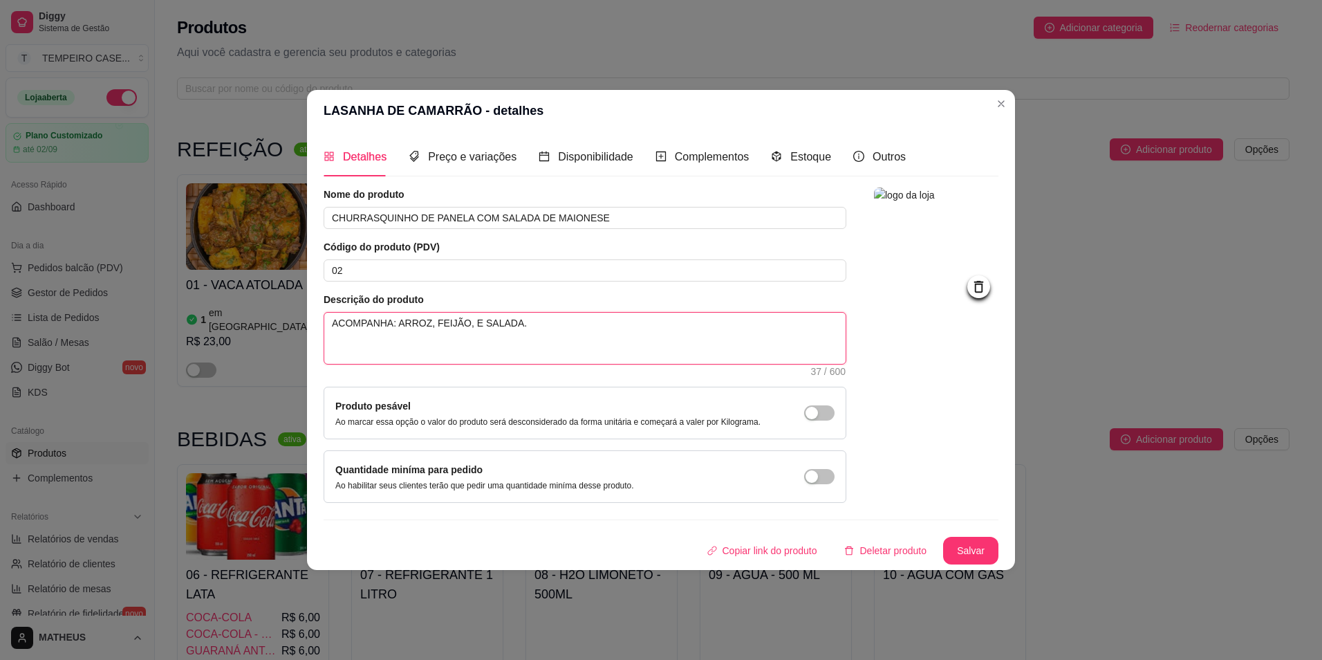
type textarea "ACOMPANHA: ARROZ, FEIJÃO, E SALADA."
type textarea "ACOMPANHA: ARROZ, FEIJÃO, M E SALADA."
type textarea "ACOMPANHA: ARROZ, FEIJÃO, MA E SALADA."
type textarea "ACOMPANHA: ARROZ, FEIJÃO, MAC E SALADA."
type textarea "ACOMPANHA: ARROZ, FEIJÃO, MACA E SALADA."
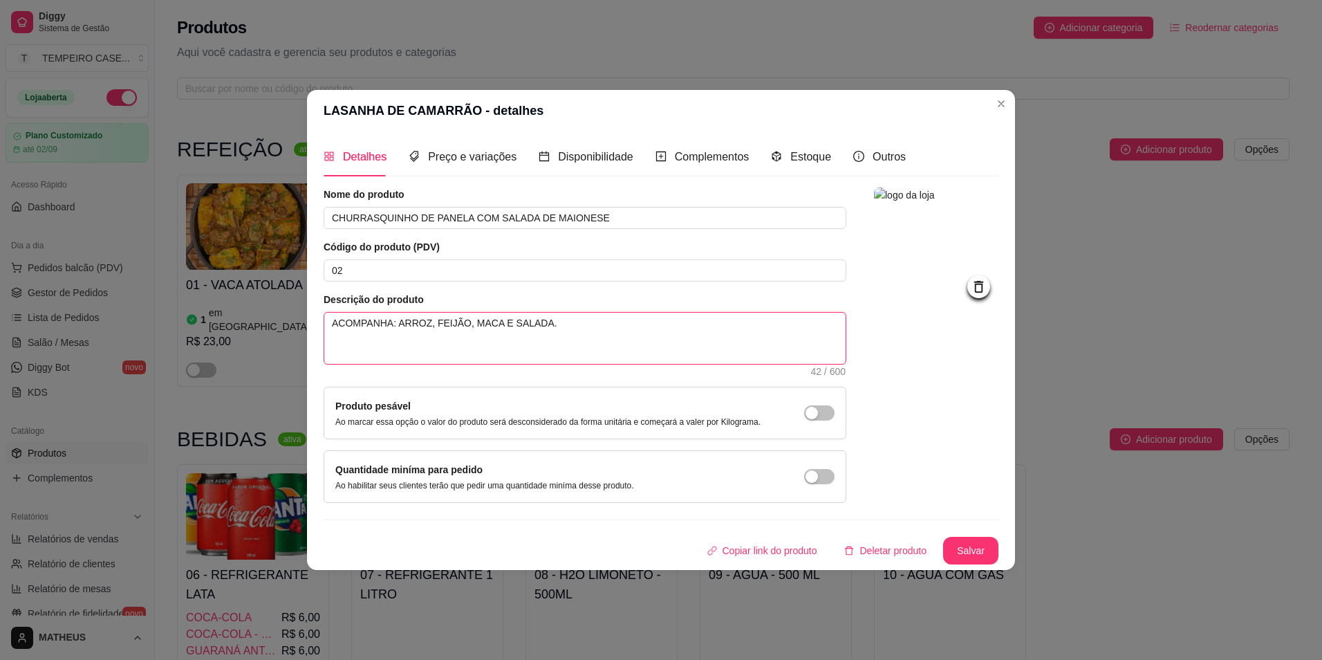
type textarea "ACOMPANHA: ARROZ, FEIJÃO, MACAR E SALADA."
type textarea "ACOMPANHA: ARROZ, FEIJÃO, MACARR E SALADA."
type textarea "ACOMPANHA: ARROZ, FEIJÃO, MACARRÃ E SALADA."
type textarea "ACOMPANHA: ARROZ, FEIJÃO, MACARRÃO E SALADA."
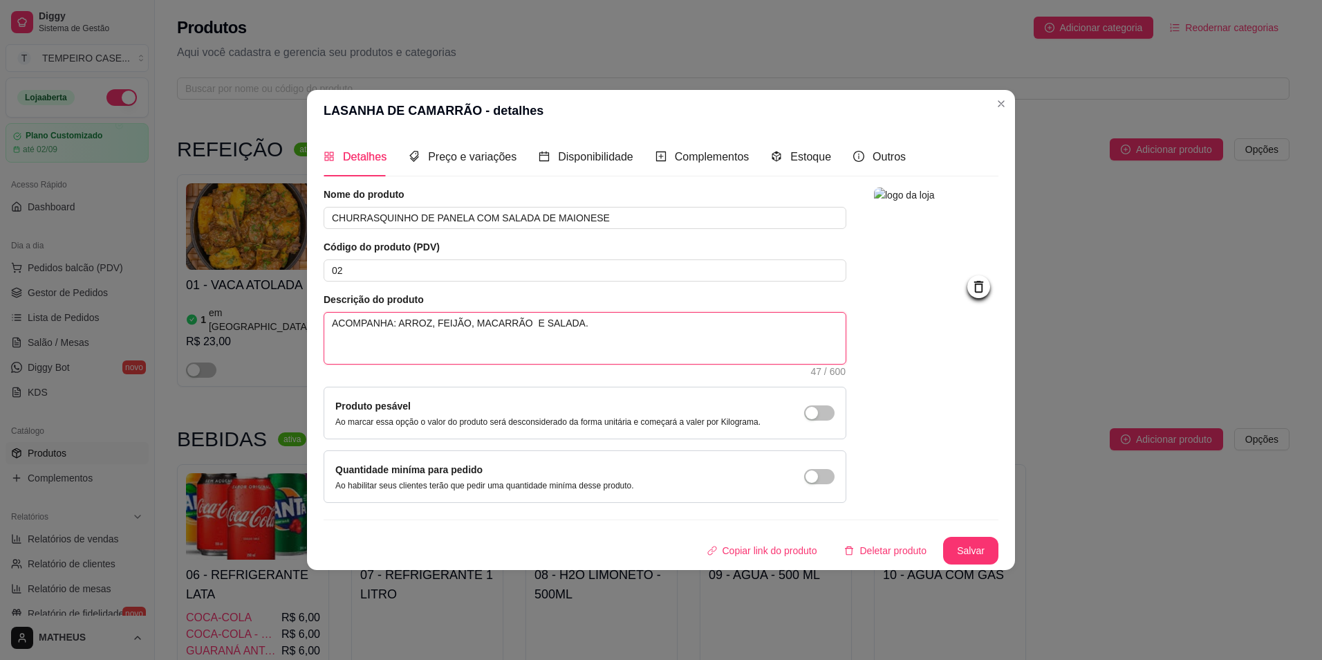
type textarea "ACOMPANHA: ARROZ, FEIJÃO, MACARRÃO E SALADA."
type textarea "ACOMPANHA: ARROZ, FEIJÃO, MACARRÃO, E SALADA."
type textarea "ACOMPANHA: ARROZ, FEIJÃO, MACARRÃO, F E SALADA."
type textarea "ACOMPANHA: ARROZ, FEIJÃO, MACARRÃO, FA E SALADA."
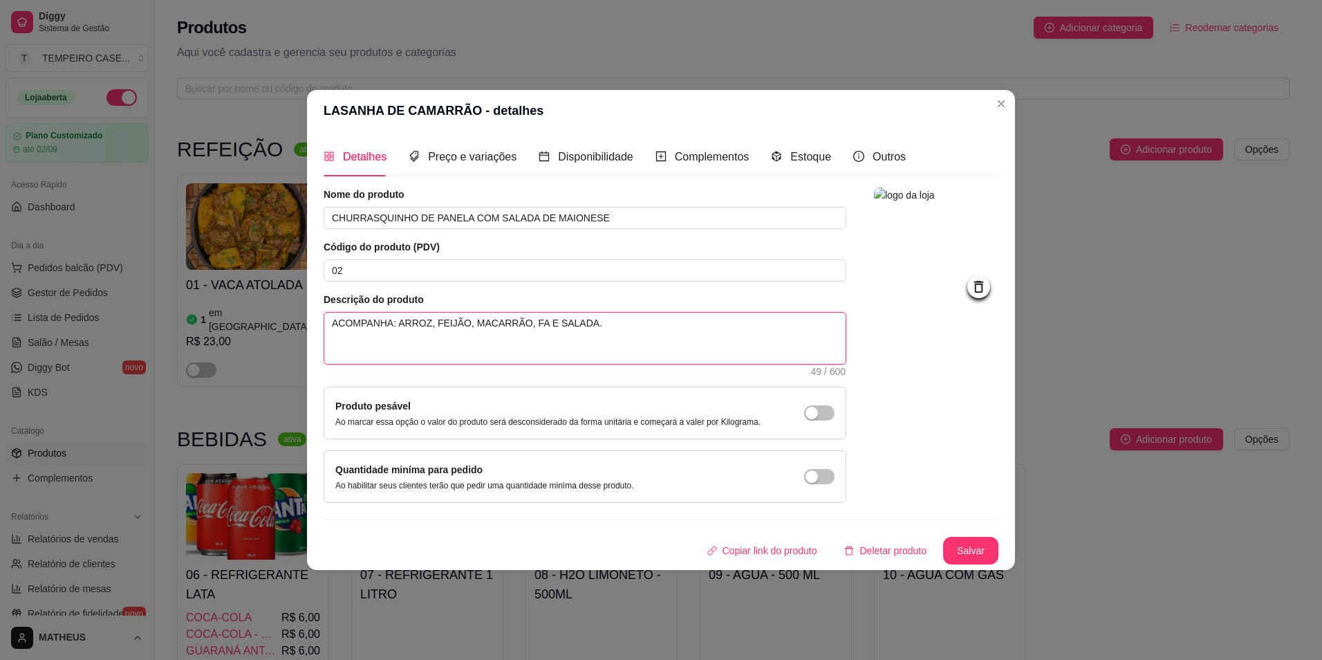
type textarea "ACOMPANHA: ARROZ, FEIJÃO, MACARRÃO, FAA E SALADA."
type textarea "ACOMPANHA: ARROZ, FEIJÃO, MACARRÃO, FA E SALADA."
type textarea "ACOMPANHA: ARROZ, FEIJÃO, MACARRÃO, FAR E SALADA."
type textarea "ACOMPANHA: ARROZ, FEIJÃO, MACARRÃO, FARO E SALADA."
type textarea "ACOMPANHA: ARROZ, FEIJÃO, MACARRÃO, FAROF E SALADA."
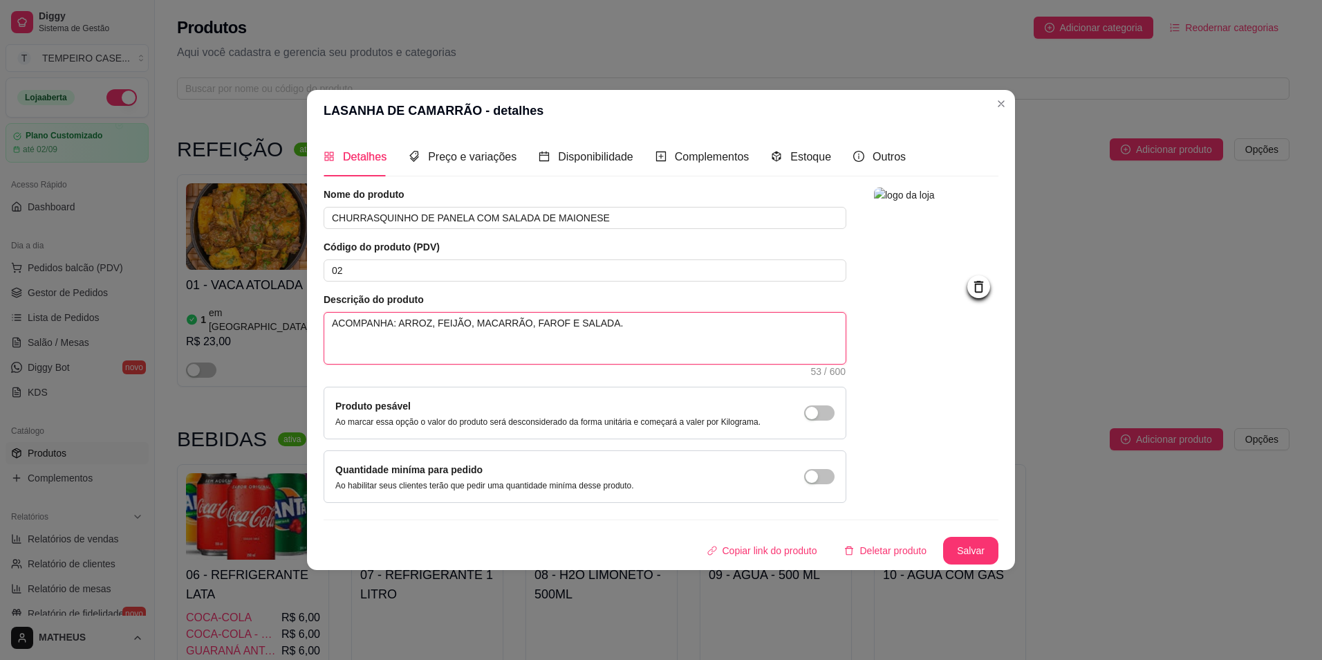
type textarea "ACOMPANHA: ARROZ, FEIJÃO, MACARRÃO, FAROFA E SALADA."
click at [966, 548] on button "Salvar" at bounding box center [970, 551] width 55 height 28
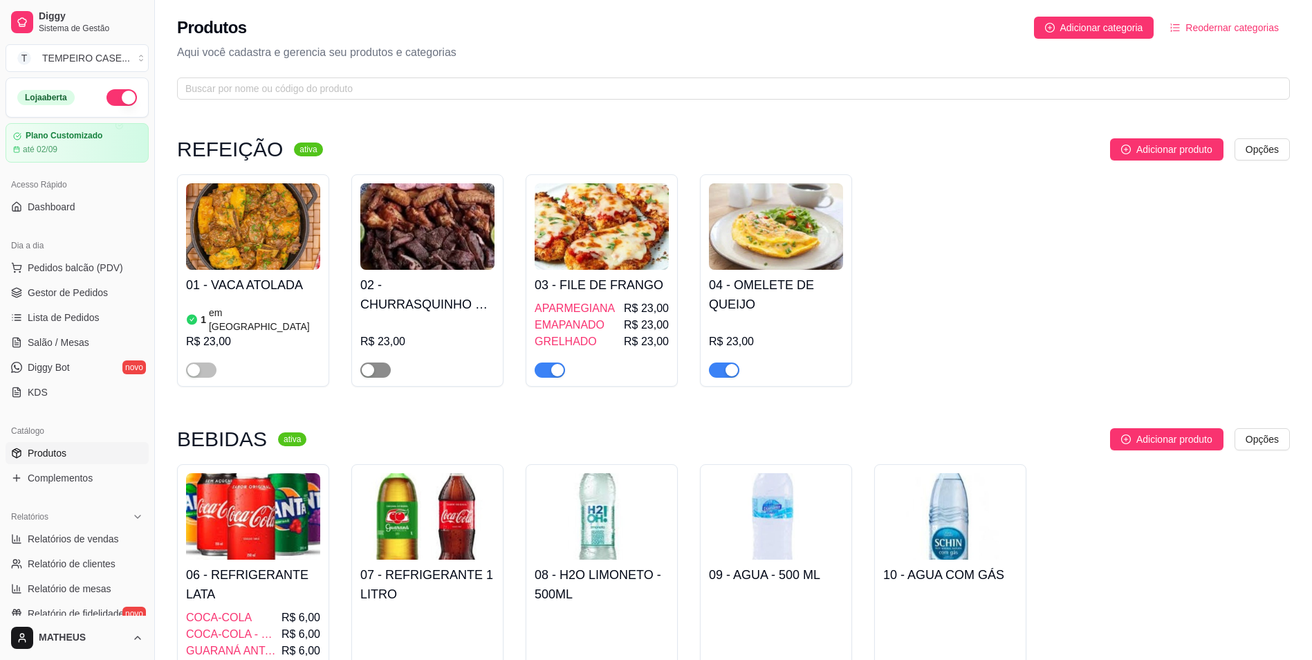
click at [379, 373] on span "button" at bounding box center [375, 369] width 30 height 15
click at [290, 308] on div "1 em estoque R$ 23,00" at bounding box center [253, 338] width 134 height 77
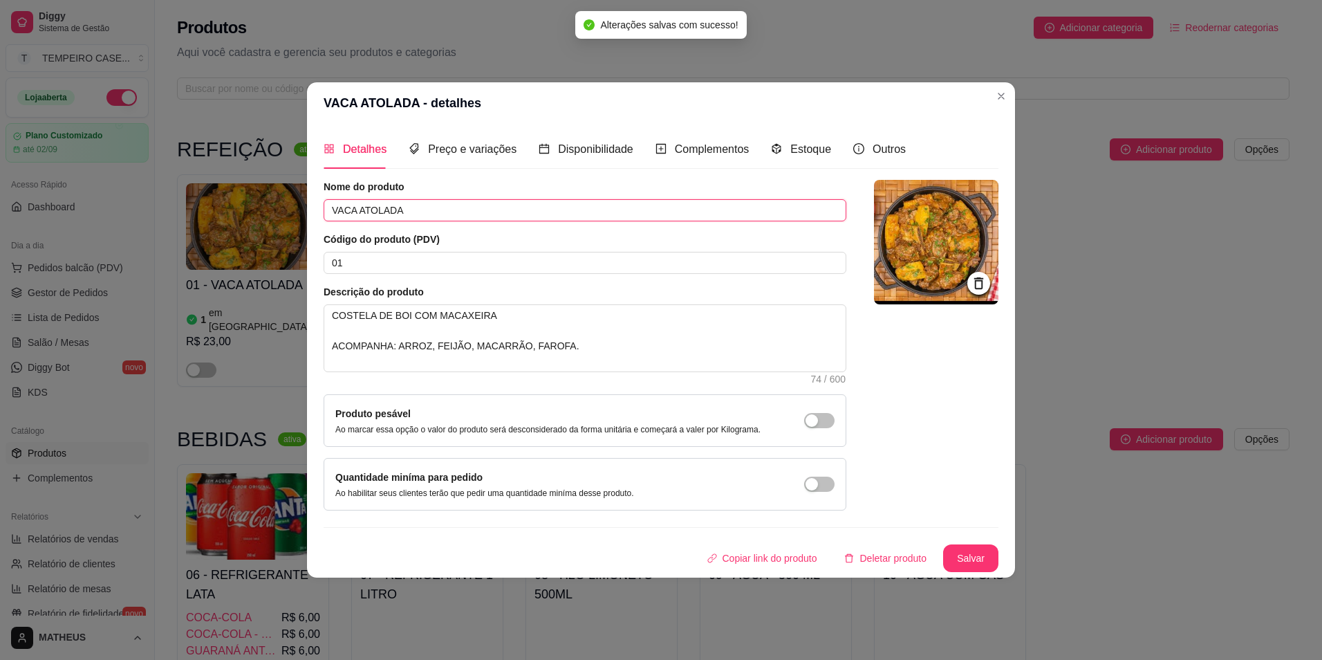
click at [440, 200] on input "VACA ATOLADA" at bounding box center [585, 210] width 523 height 22
drag, startPoint x: 407, startPoint y: 308, endPoint x: 76, endPoint y: 307, distance: 331.3
click at [76, 307] on div "VACA ATOLADA - detalhes Detalhes Preço e variações Disponibilidade Complementos…" at bounding box center [661, 330] width 1322 height 660
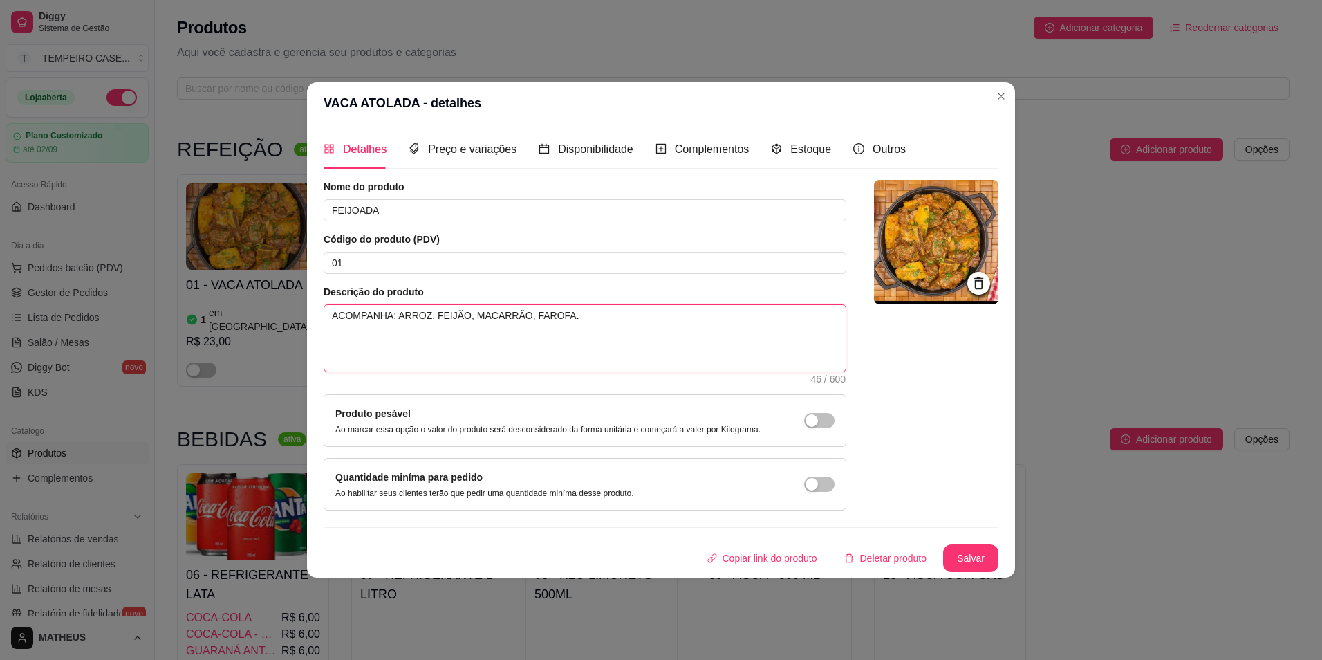
click at [352, 329] on textarea "ACOMPANHA: ARROZ, FEIJÃO, MACARRÃO, FAROFA." at bounding box center [584, 338] width 521 height 66
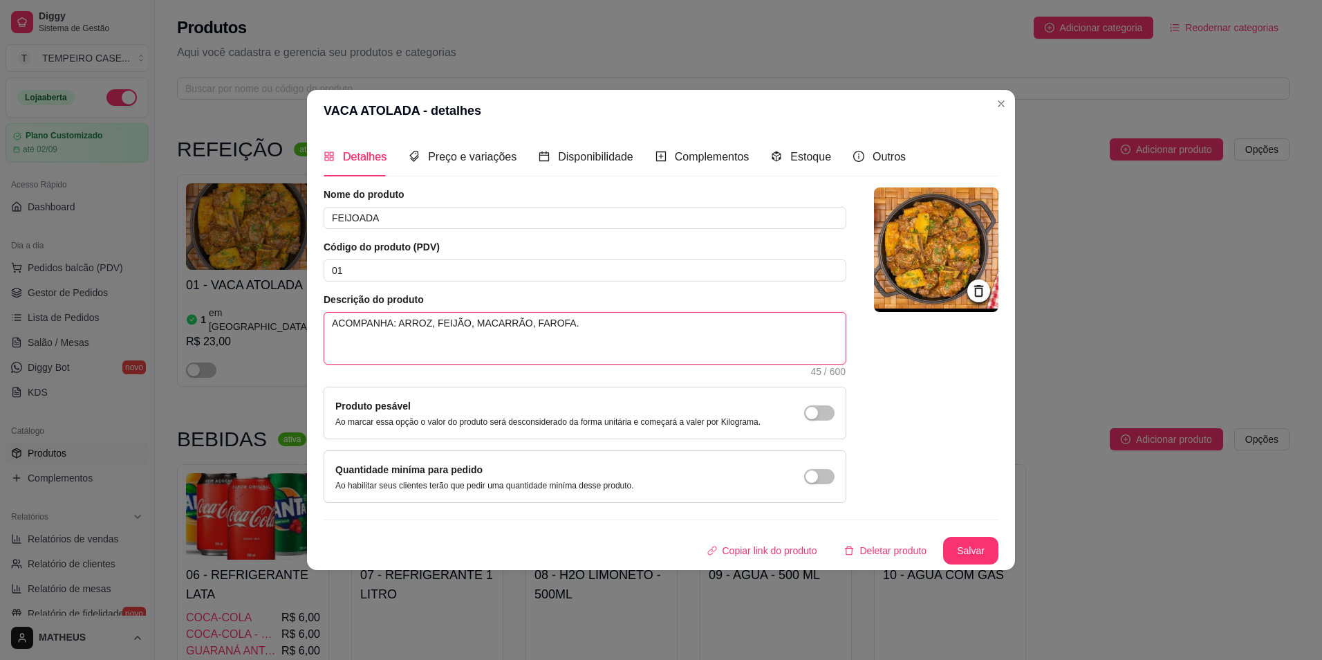
click at [330, 337] on textarea "ACOMPANHA: ARROZ, FEIJÃO, MACARRÃO, FAROFA." at bounding box center [584, 338] width 521 height 51
click at [619, 334] on textarea "ACOMPANHA: ARROZ, FEIJÃO, MACARRÃO, FAROFA." at bounding box center [584, 338] width 521 height 51
drag, startPoint x: 596, startPoint y: 317, endPoint x: 419, endPoint y: 312, distance: 177.1
click at [432, 326] on textarea "ACOMPANHA: ARROZ, FEIJÃO, MACARRÃO, FAROFA." at bounding box center [584, 338] width 521 height 51
click at [935, 274] on img at bounding box center [936, 249] width 124 height 124
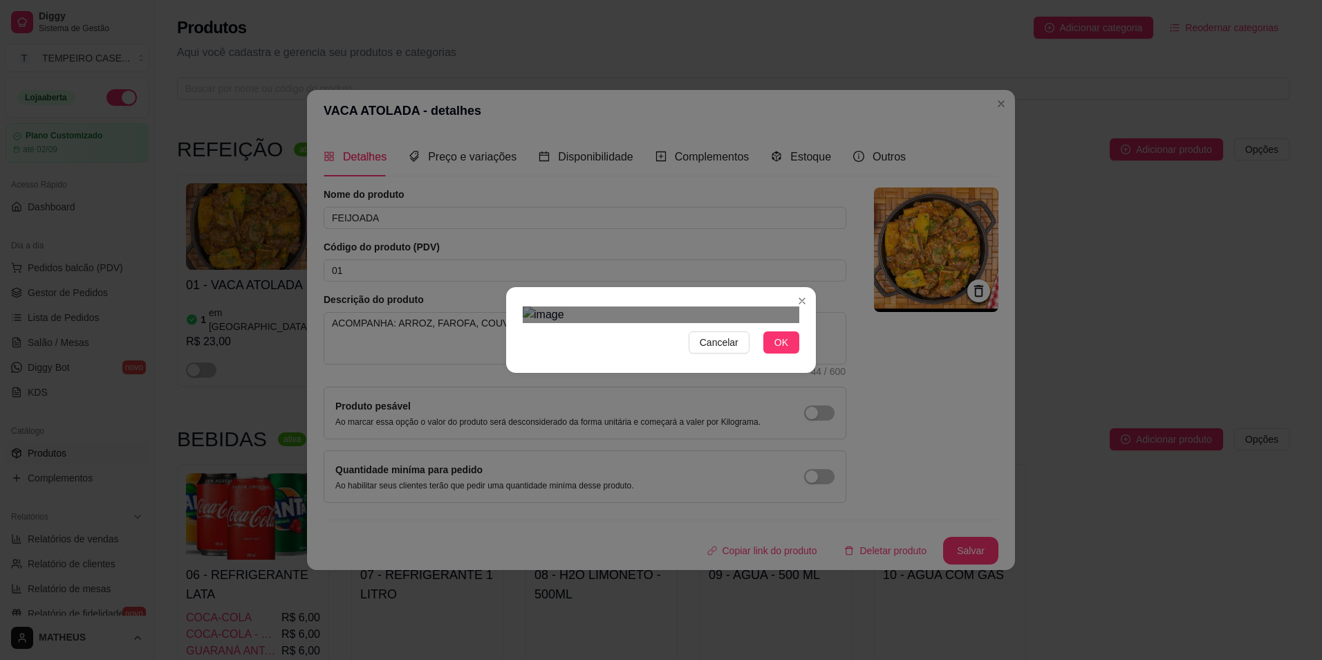
click at [549, 440] on div "Use the arrow keys to move the crop selection area" at bounding box center [667, 558] width 237 height 237
click at [683, 453] on div "Use the arrow keys to move the crop selection area" at bounding box center [667, 572] width 238 height 238
click at [782, 350] on span "OK" at bounding box center [782, 342] width 14 height 15
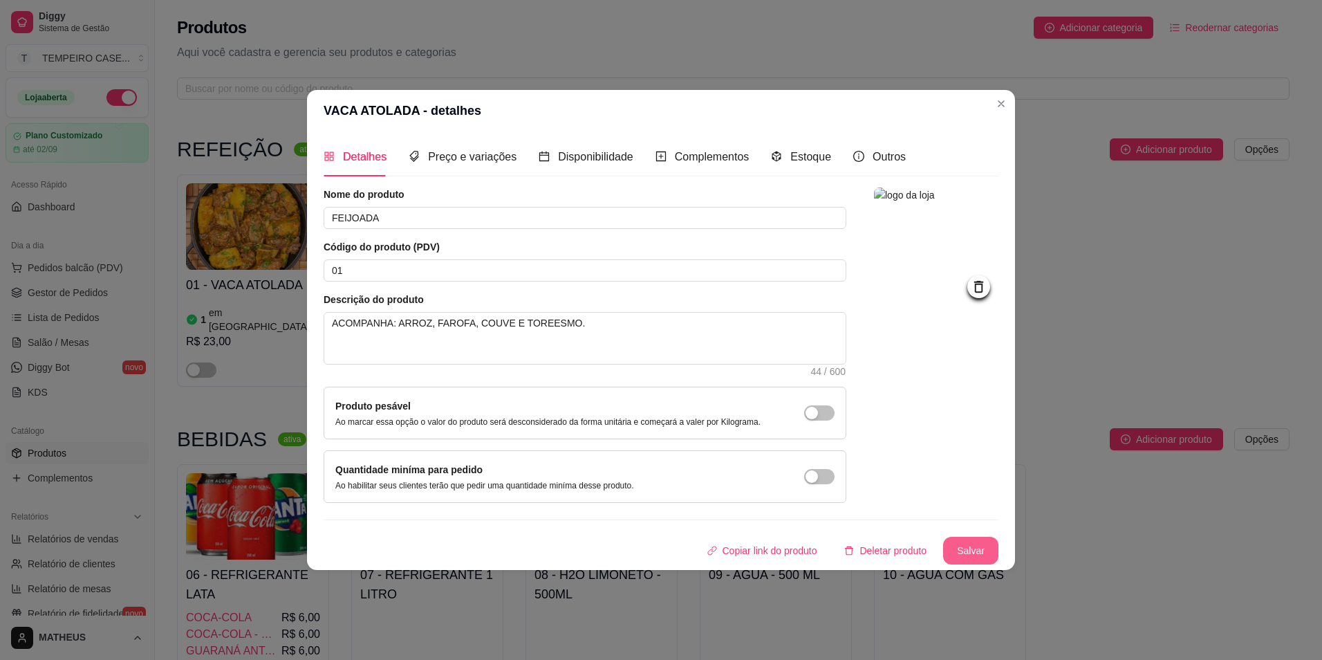
click at [977, 550] on button "Salvar" at bounding box center [970, 551] width 55 height 28
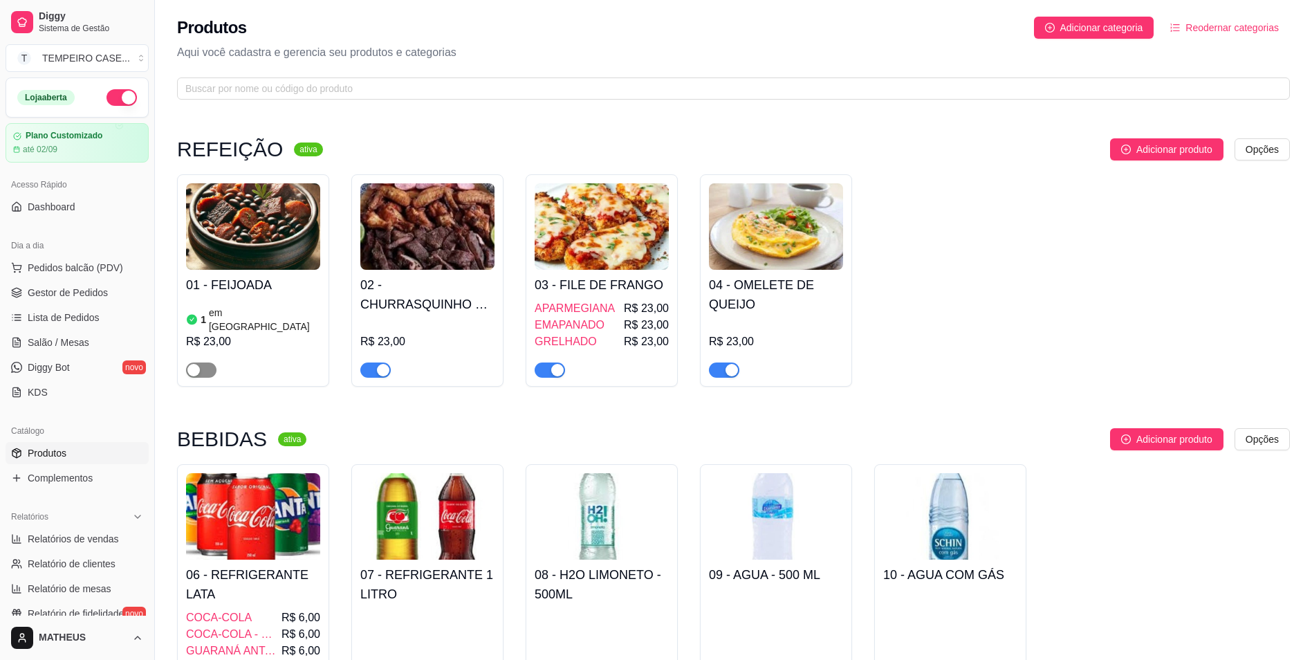
click at [195, 366] on div "button" at bounding box center [193, 370] width 12 height 12
click at [423, 313] on h4 "02 - CHURRASQUINHO DE PANELA COM SALADA DE MAIONESE" at bounding box center [427, 294] width 134 height 39
click at [244, 318] on div "1 em estoque R$ 23,00" at bounding box center [253, 338] width 134 height 77
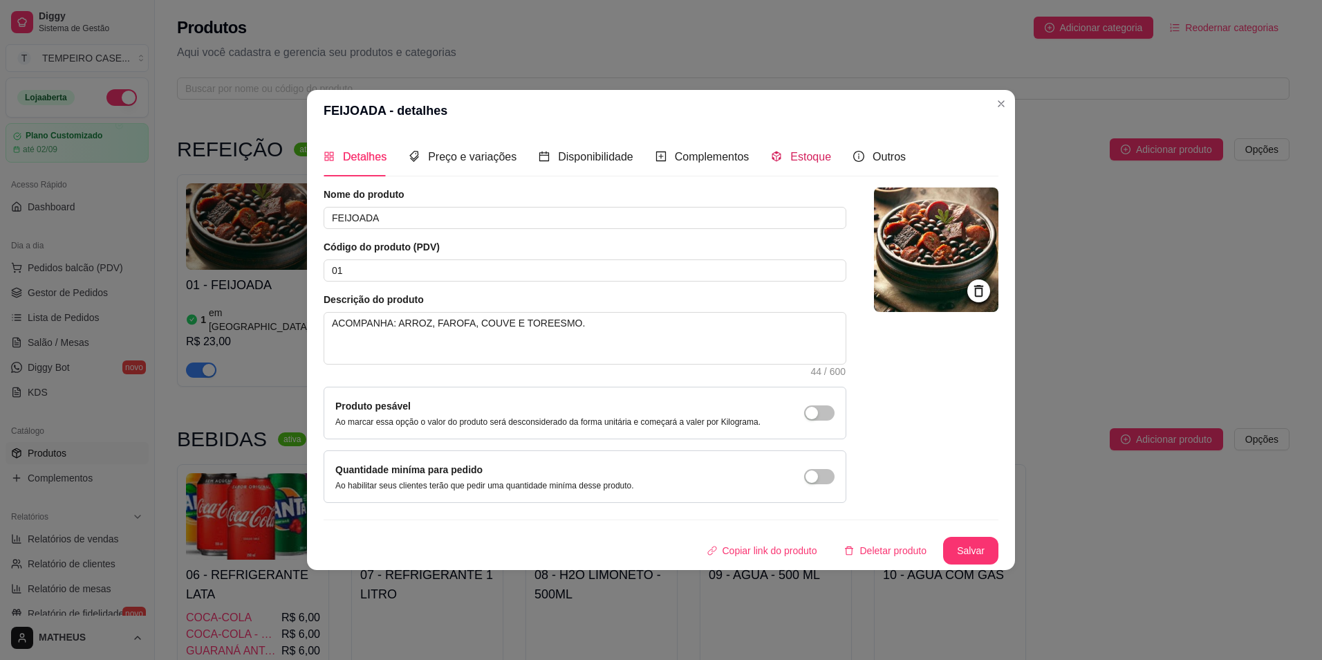
click at [797, 158] on span "Estoque" at bounding box center [811, 157] width 41 height 12
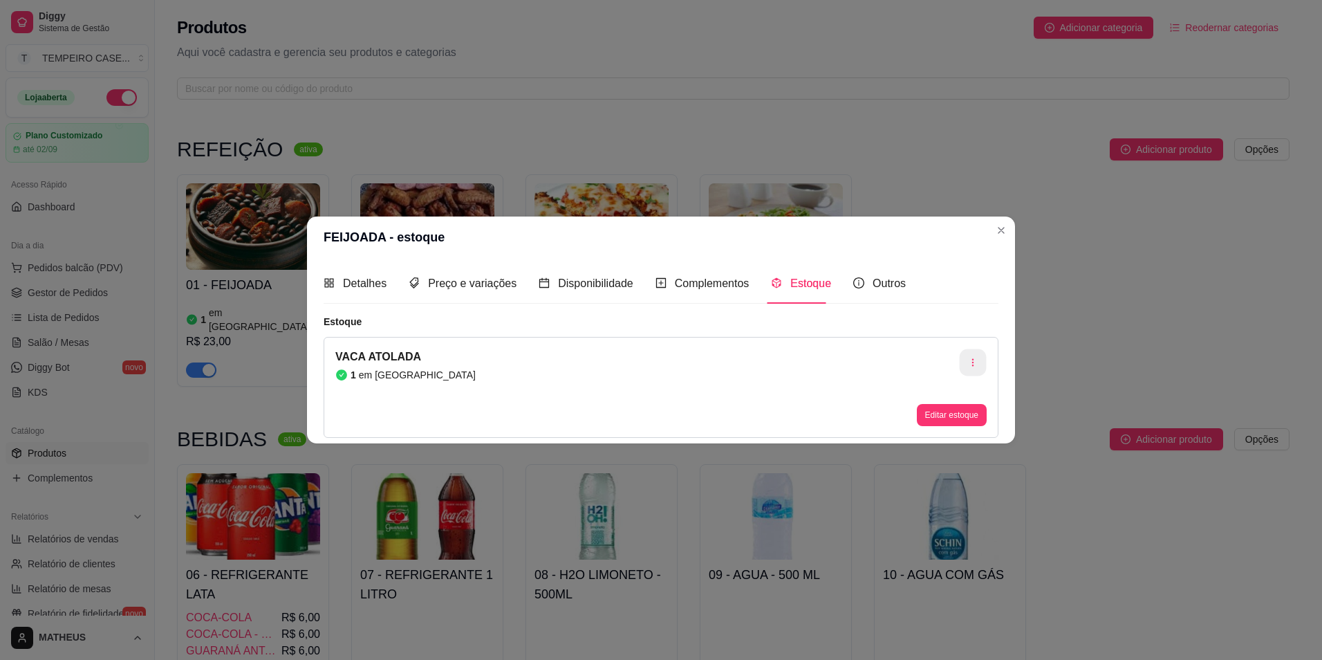
click at [978, 363] on button "button" at bounding box center [973, 362] width 27 height 27
click at [930, 417] on span "Apagar estoque" at bounding box center [980, 421] width 101 height 14
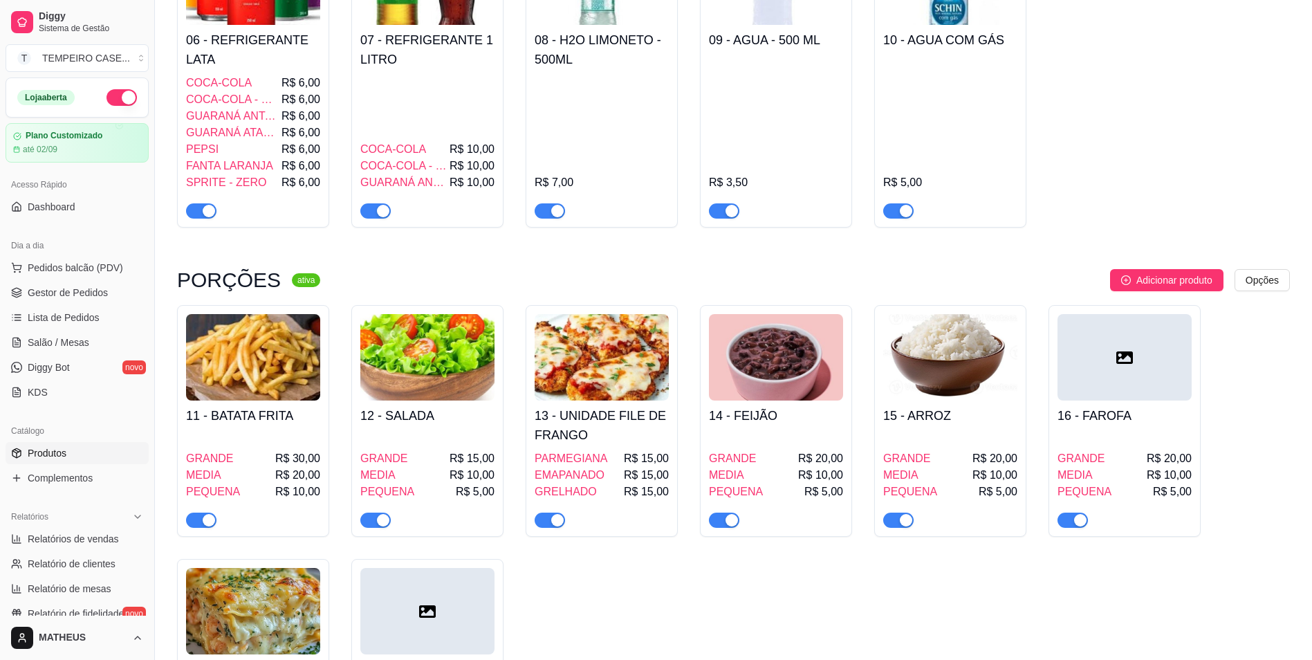
scroll to position [830, 0]
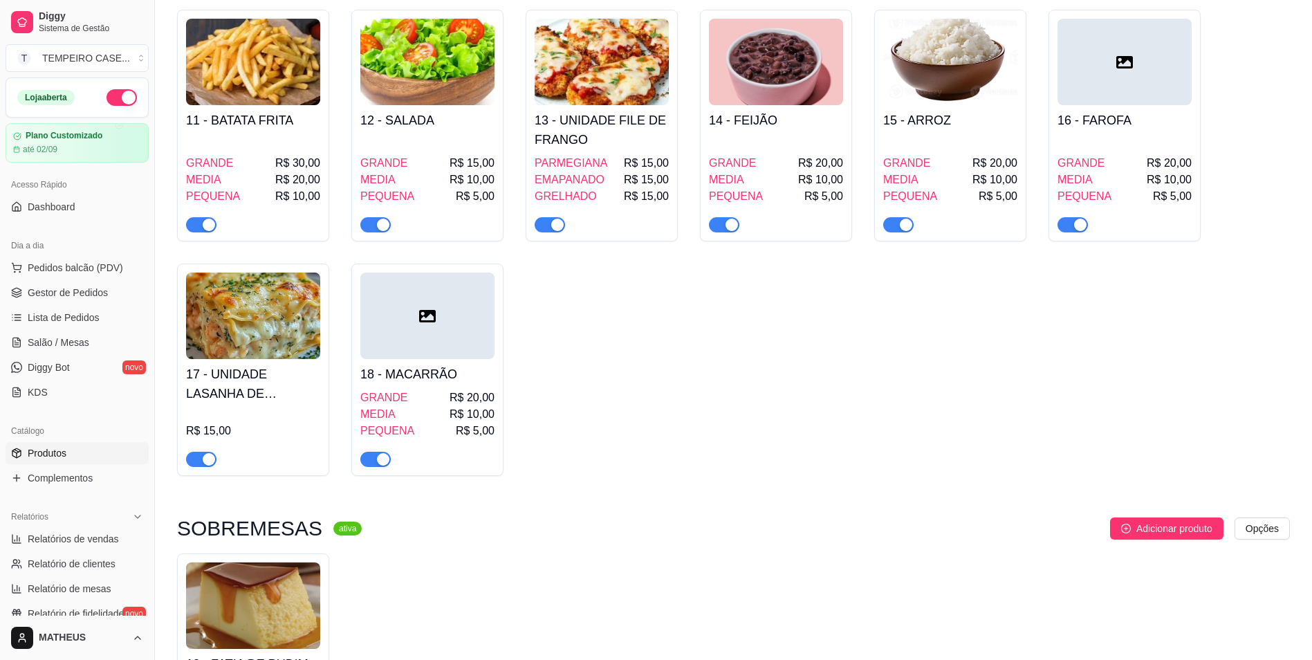
click at [201, 470] on div "17 - UNIDADE LASANHA DE CAMARRÃO R$ 15,00" at bounding box center [253, 370] width 152 height 212
click at [203, 461] on div "button" at bounding box center [209, 459] width 12 height 12
click at [710, 429] on div "11 - BATATA FRITA GRANDE R$ 30,00 MEDIA R$ 20,00 PEQUENA R$ 10,00 12 - SALADA G…" at bounding box center [733, 243] width 1113 height 466
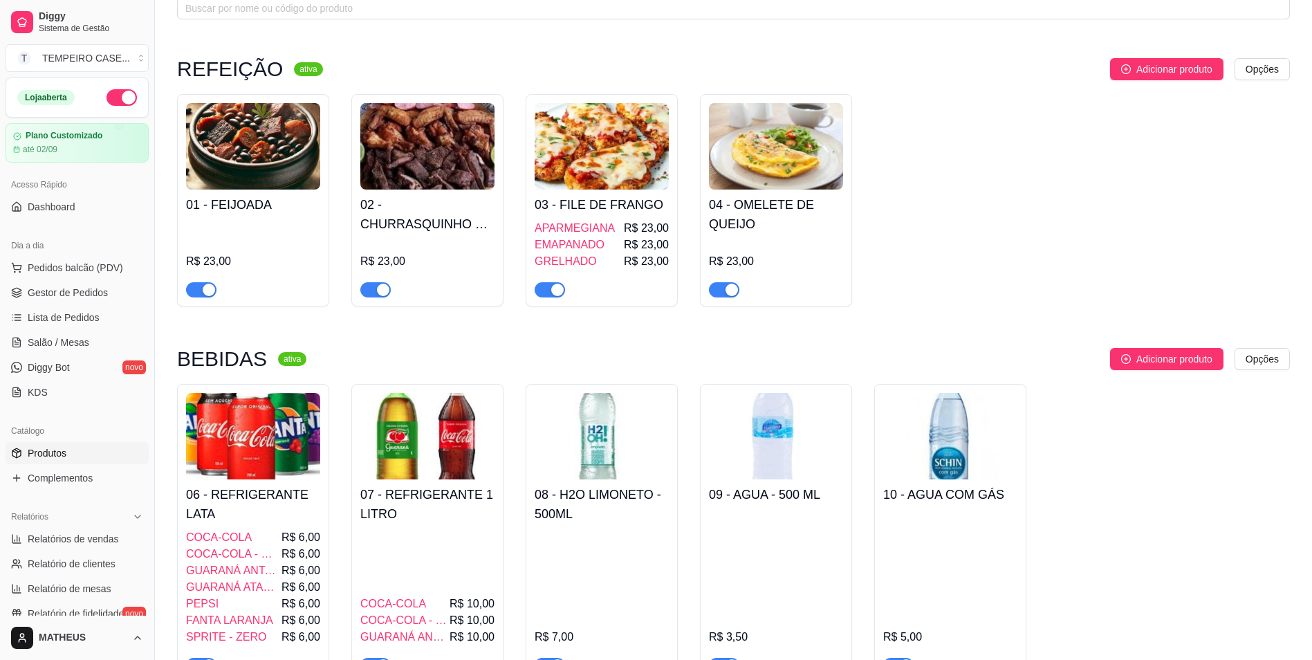
scroll to position [0, 0]
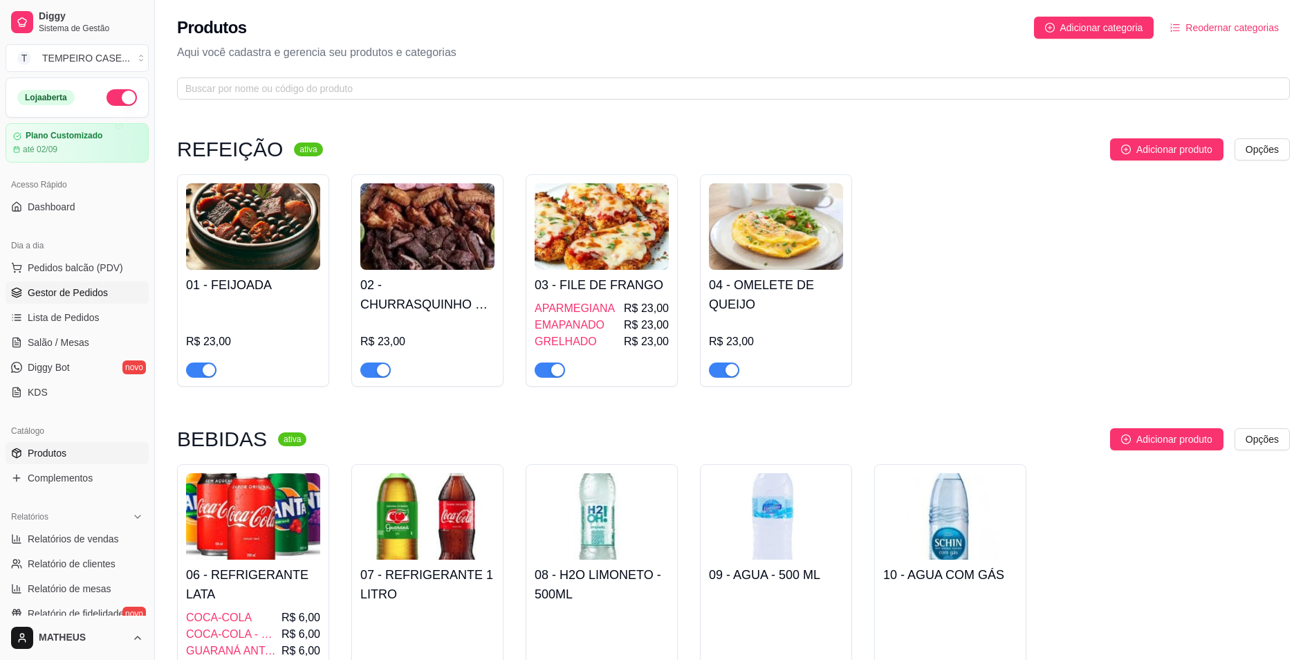
click at [46, 292] on span "Gestor de Pedidos" at bounding box center [68, 293] width 80 height 14
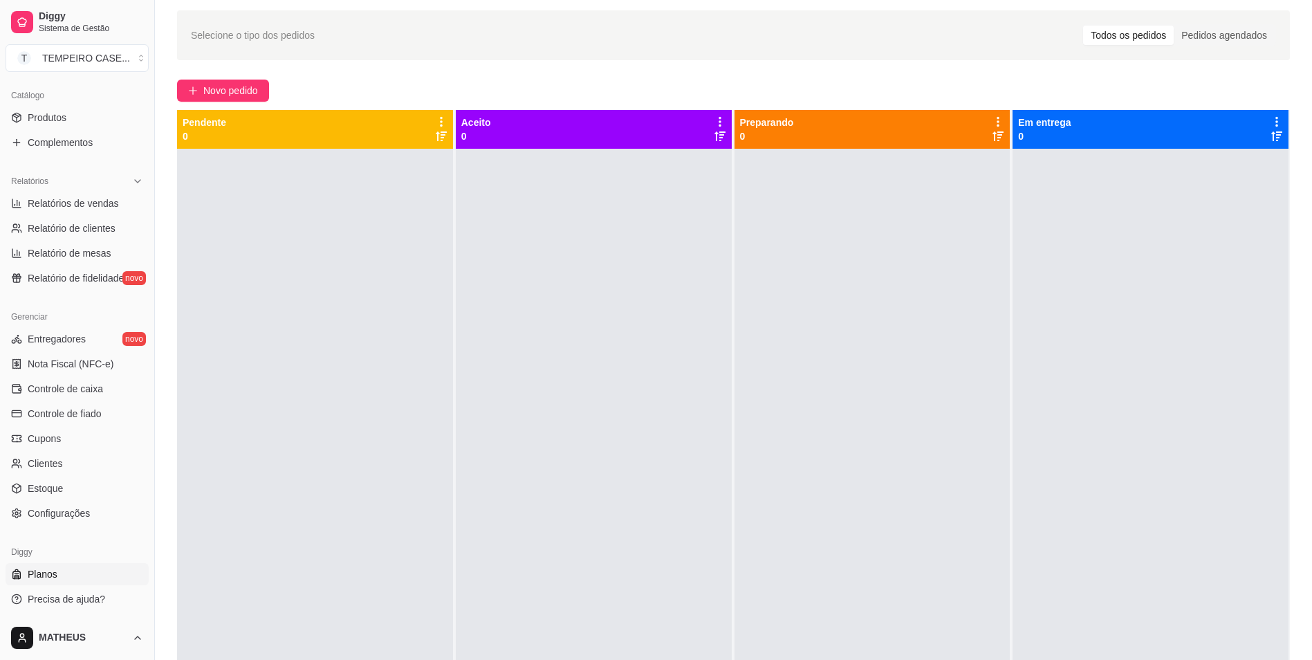
scroll to position [69, 0]
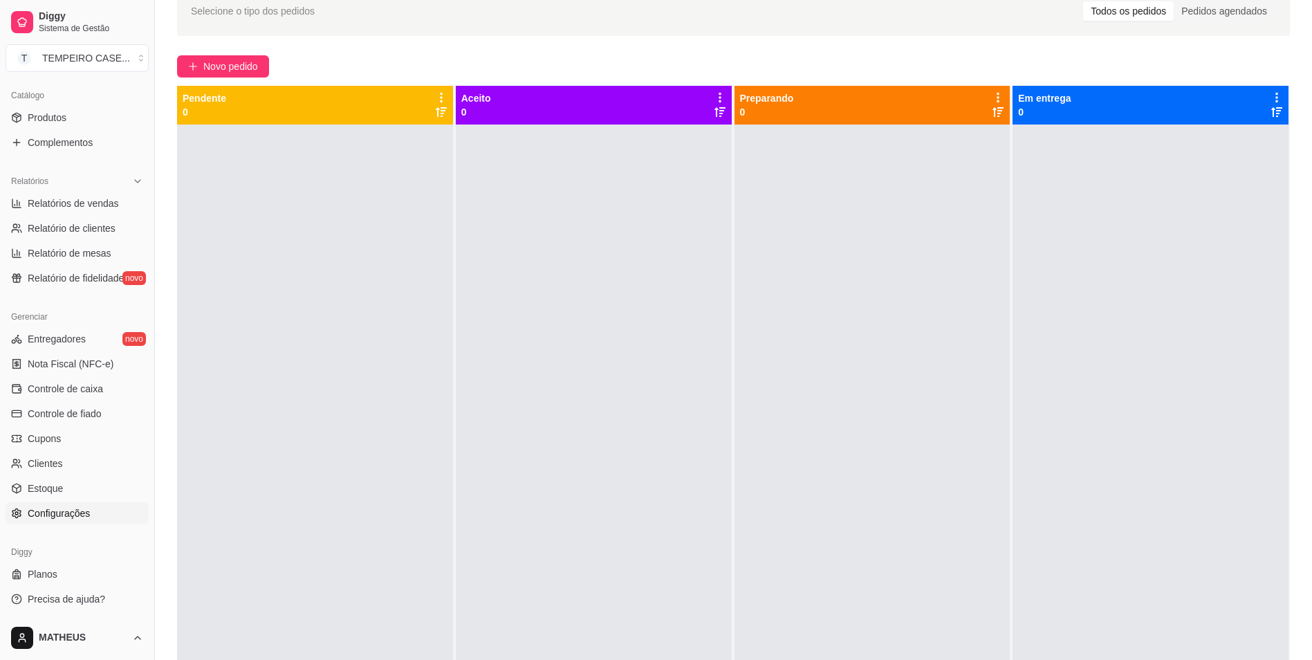
click at [44, 517] on span "Configurações" at bounding box center [59, 513] width 62 height 14
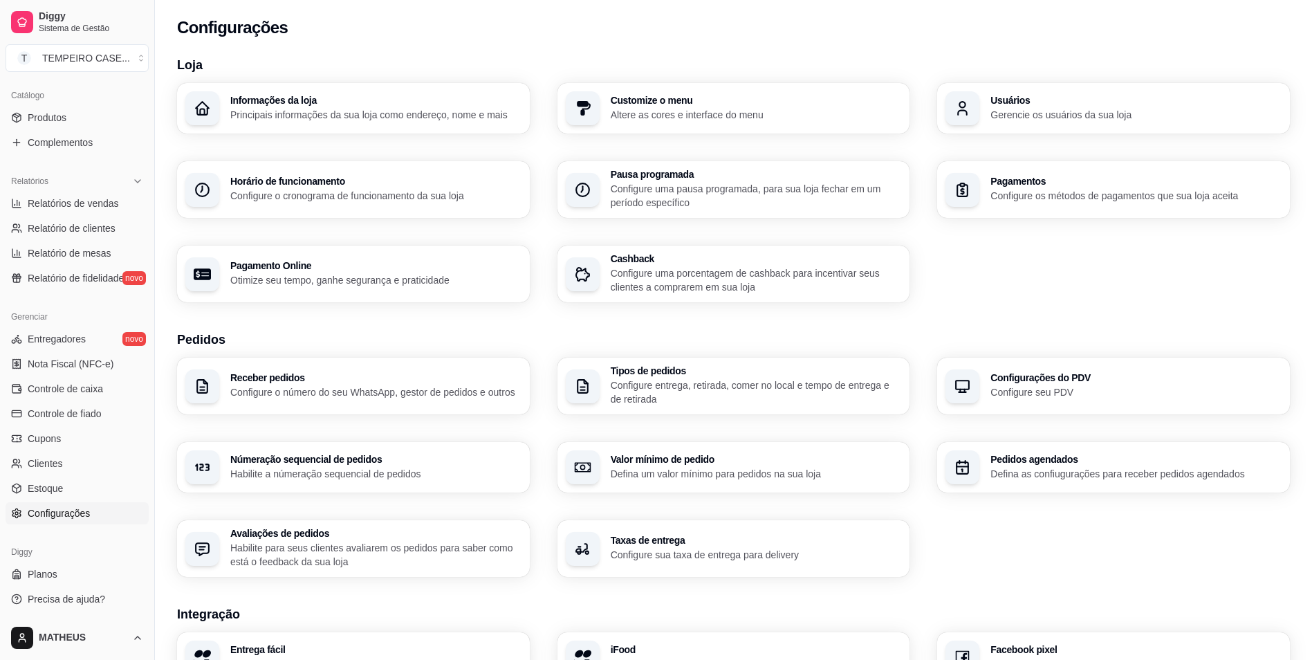
click at [320, 463] on h3 "Númeração sequencial de pedidos" at bounding box center [375, 459] width 291 height 10
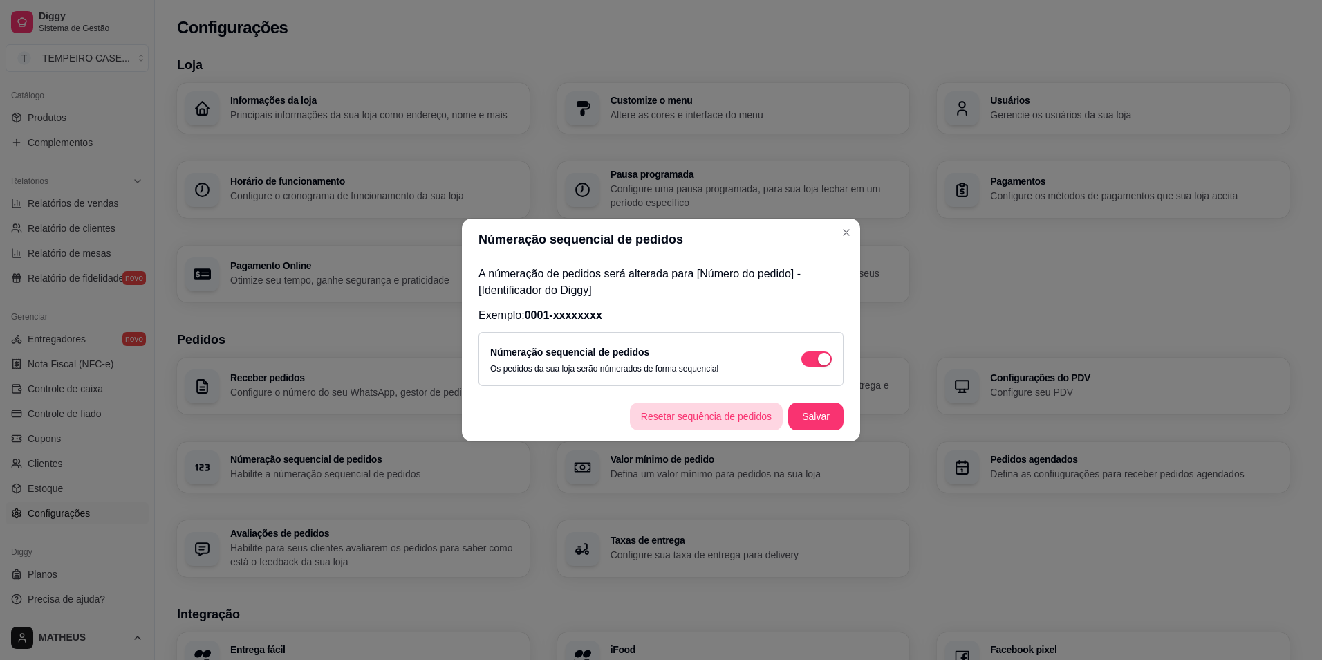
click at [753, 420] on button "Resetar sequência de pedidos" at bounding box center [706, 417] width 153 height 28
click at [821, 416] on button "Salvar" at bounding box center [816, 416] width 54 height 27
